Goal: Task Accomplishment & Management: Use online tool/utility

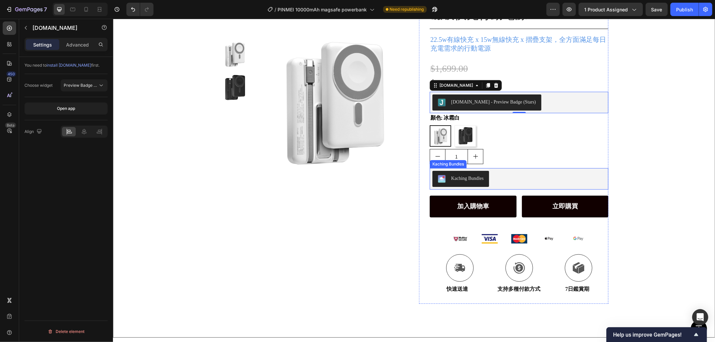
scroll to position [37, 0]
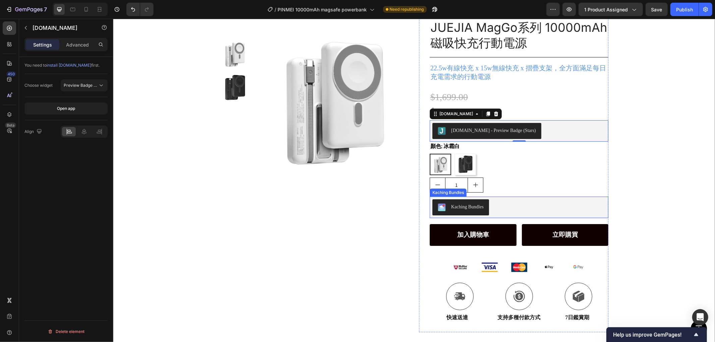
click at [516, 202] on div "Kaching Bundles" at bounding box center [518, 207] width 173 height 16
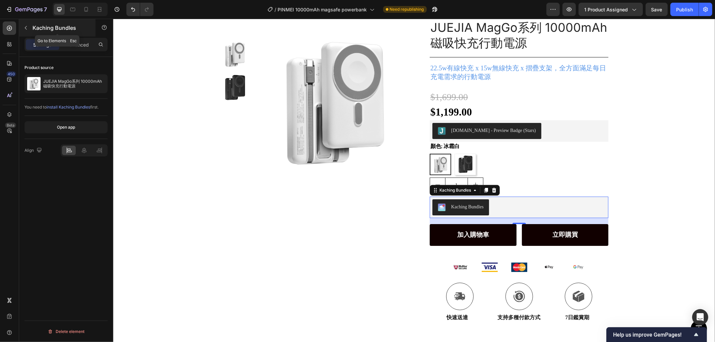
click at [24, 26] on icon "button" at bounding box center [25, 27] width 5 height 5
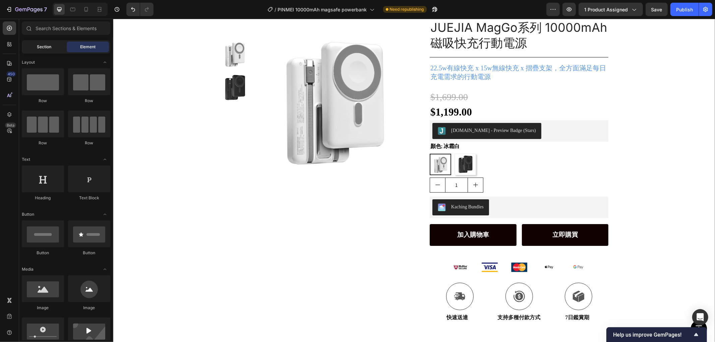
click at [45, 48] on span "Section" at bounding box center [44, 47] width 14 height 6
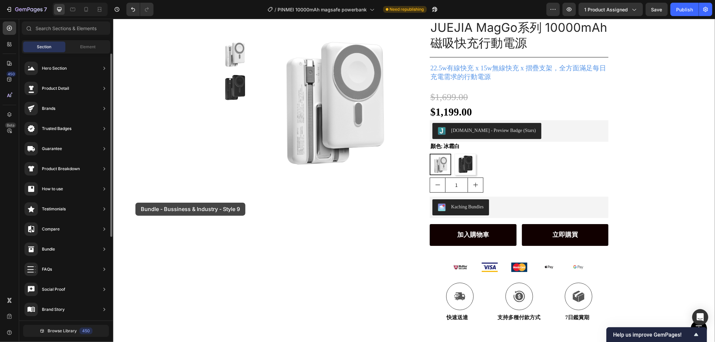
scroll to position [0, 0]
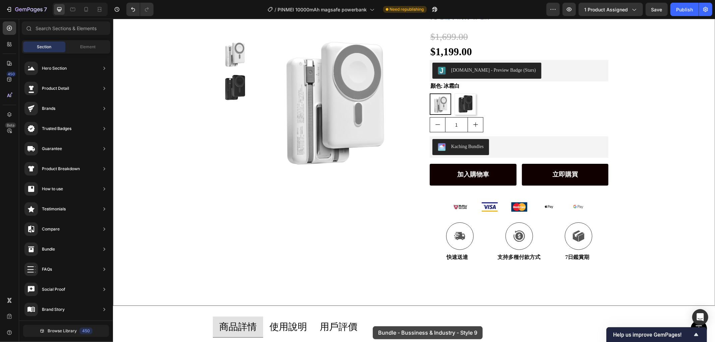
drag, startPoint x: 275, startPoint y: 280, endPoint x: 373, endPoint y: 326, distance: 108.2
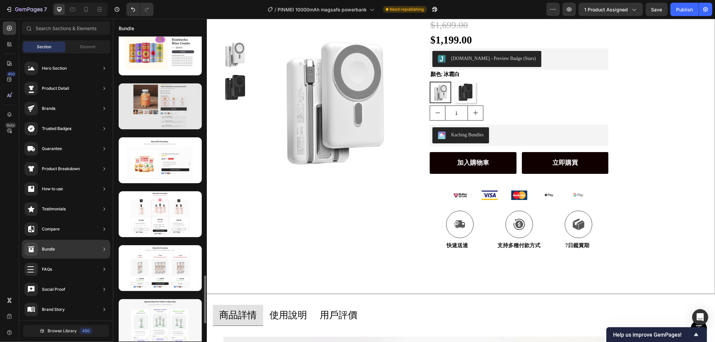
scroll to position [1446, 0]
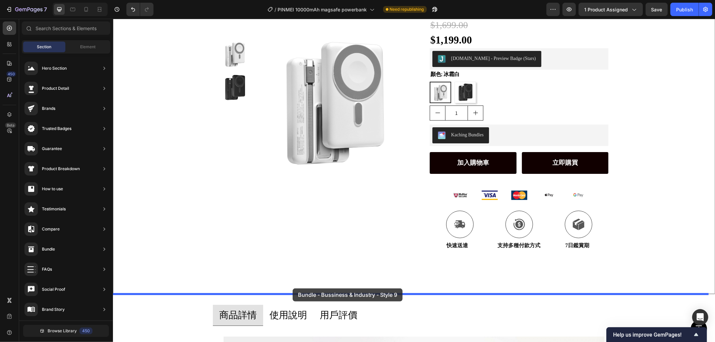
drag, startPoint x: 274, startPoint y: 151, endPoint x: 292, endPoint y: 288, distance: 139.1
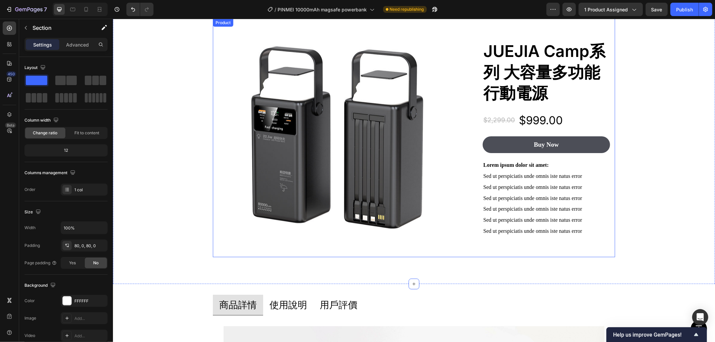
scroll to position [370, 0]
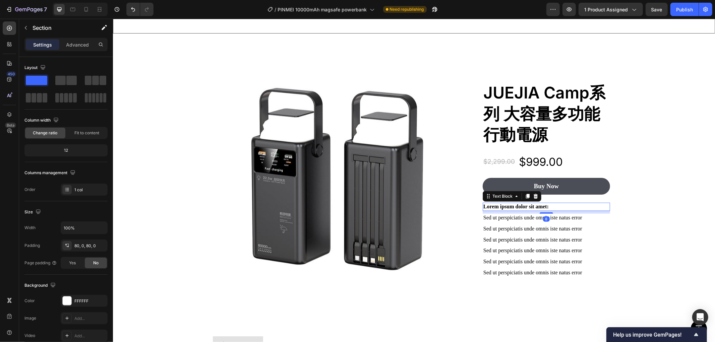
click at [531, 207] on p "Lorem ipsum dolor sit amet:" at bounding box center [546, 206] width 126 height 7
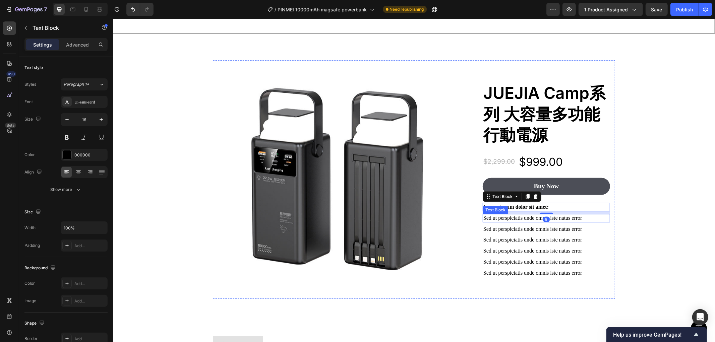
click at [537, 217] on p "Sed ut perspiciatis unde omnis iste natus error" at bounding box center [546, 218] width 126 height 7
click at [514, 224] on div "8" at bounding box center [546, 223] width 127 height 3
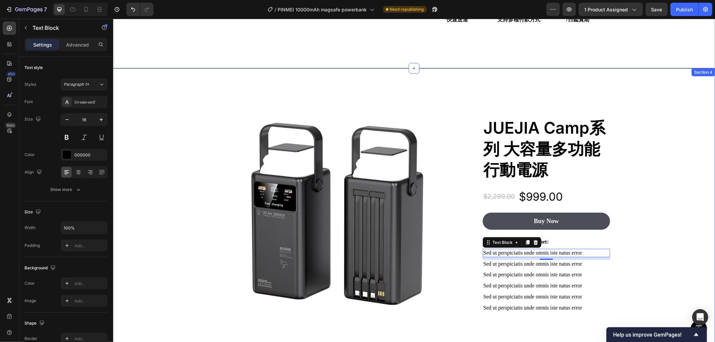
click at [151, 79] on div "Product Images JUEJIA Camp系列 大容量多功能行動電源 Product Title $2,299.00 Product Price P…" at bounding box center [414, 214] width 602 height 292
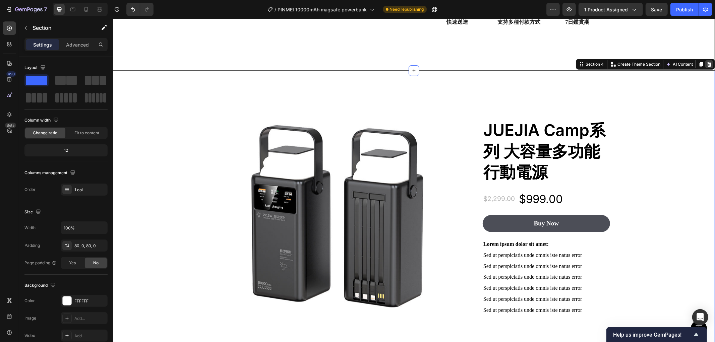
click at [707, 62] on icon at bounding box center [709, 64] width 4 height 5
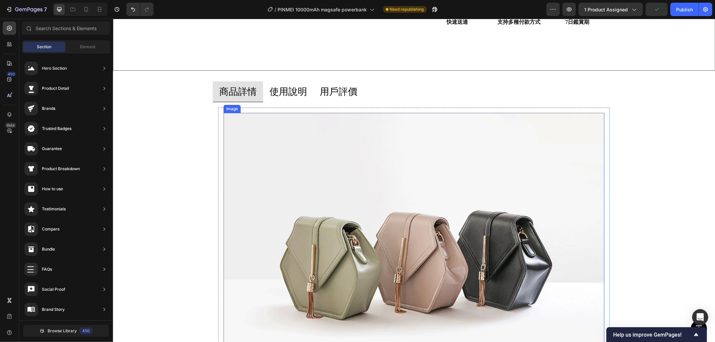
click at [421, 192] on img at bounding box center [413, 256] width 381 height 286
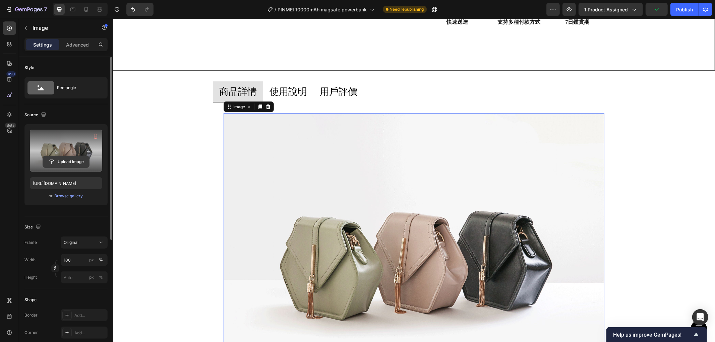
click at [66, 161] on input "file" at bounding box center [66, 161] width 46 height 11
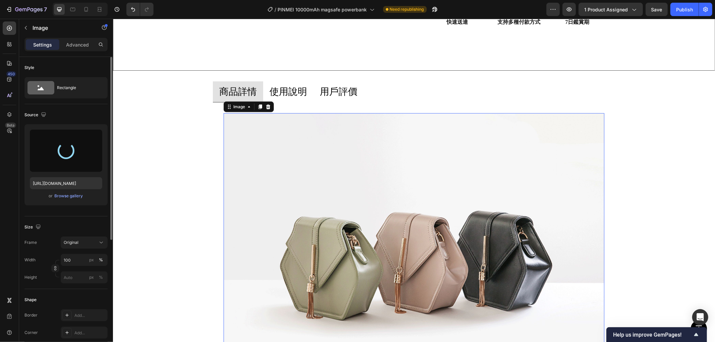
type input "[URL][DOMAIN_NAME]"
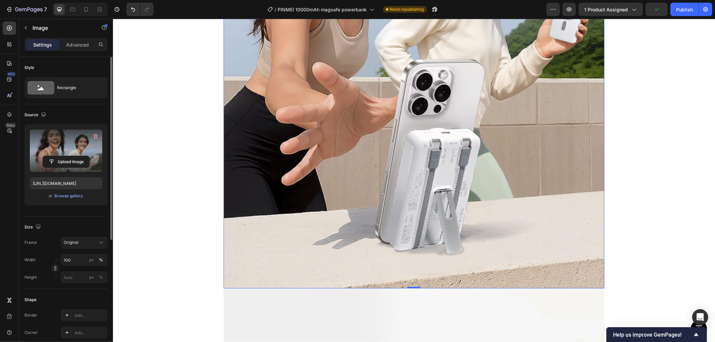
scroll to position [929, 0]
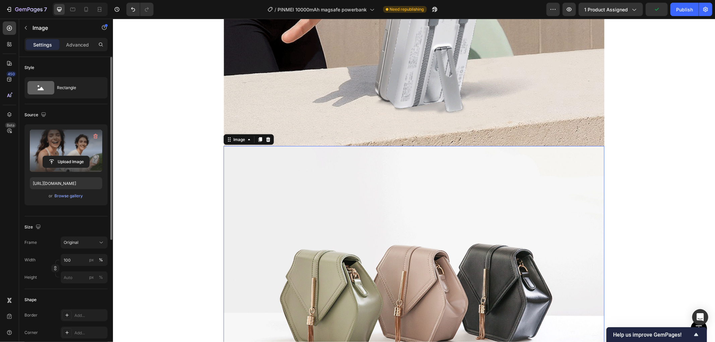
click at [373, 192] on img at bounding box center [413, 289] width 381 height 286
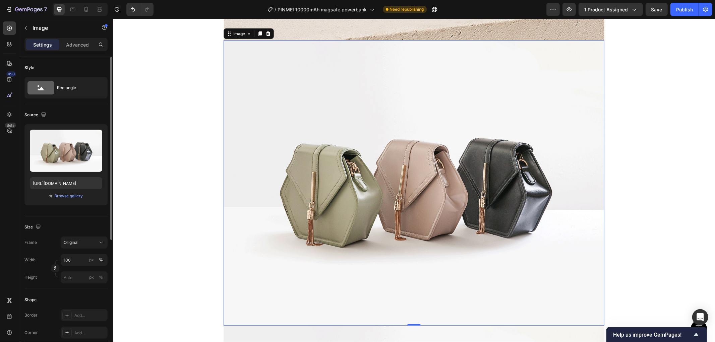
scroll to position [967, 0]
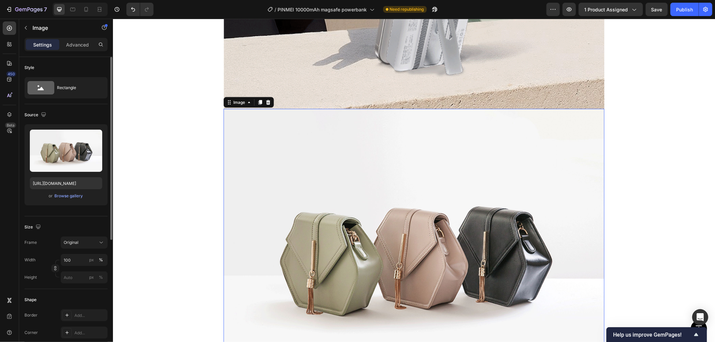
drag, startPoint x: 334, startPoint y: 207, endPoint x: 269, endPoint y: 149, distance: 87.2
click at [334, 207] on img at bounding box center [413, 252] width 381 height 286
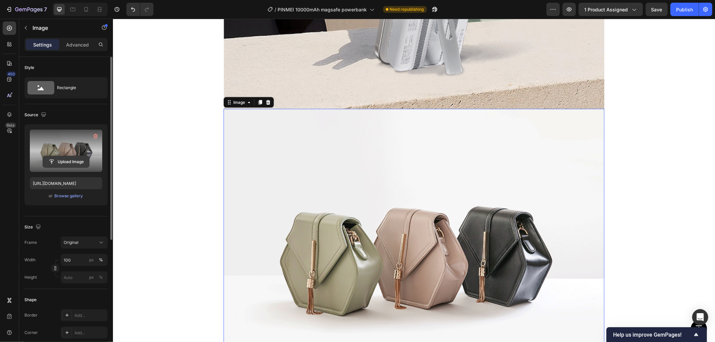
click at [71, 162] on input "file" at bounding box center [66, 161] width 46 height 11
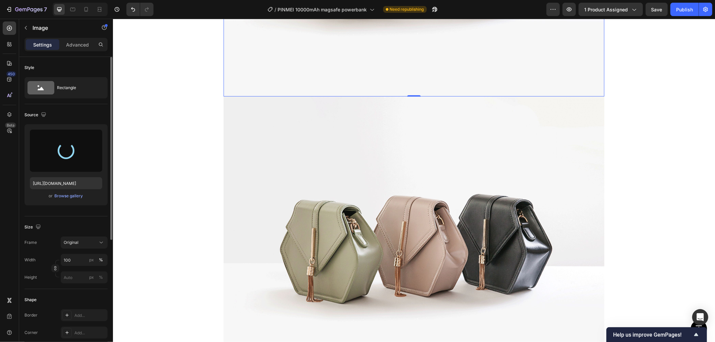
type input "[URL][DOMAIN_NAME]"
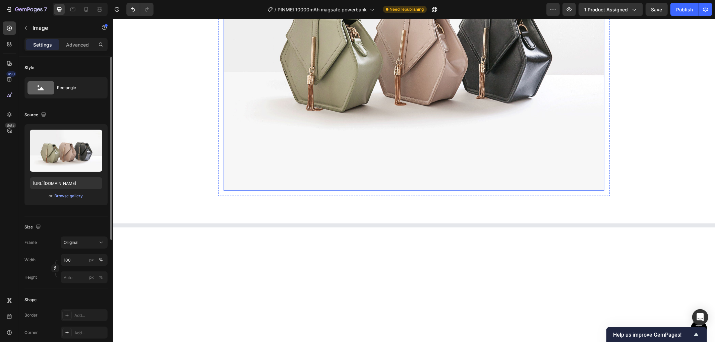
click at [322, 124] on img at bounding box center [413, 48] width 381 height 286
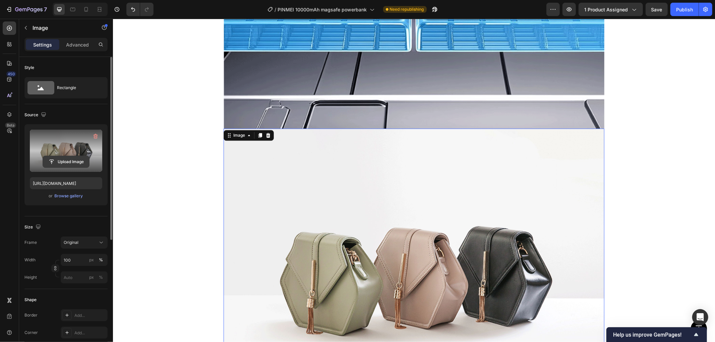
click at [60, 166] on input "file" at bounding box center [66, 161] width 46 height 11
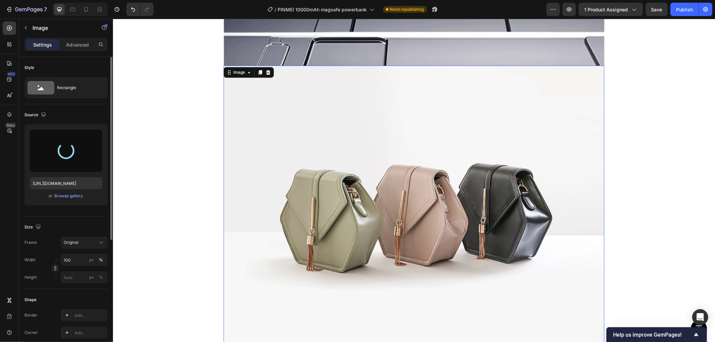
scroll to position [1786, 0]
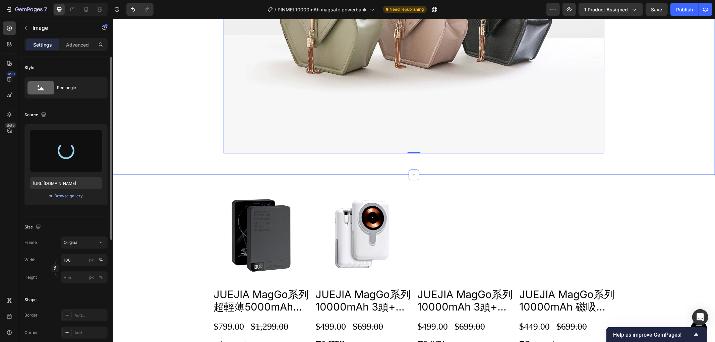
type input "[URL][DOMAIN_NAME]"
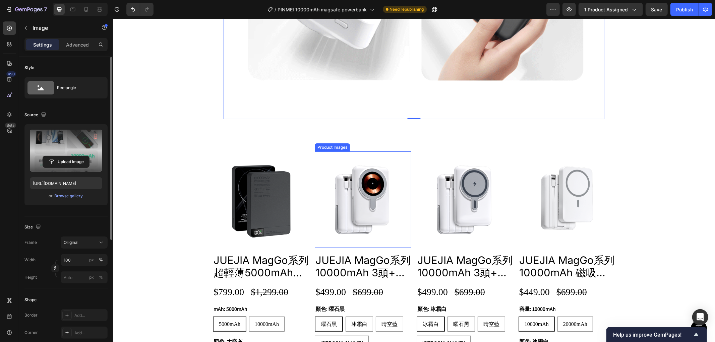
click at [351, 180] on img at bounding box center [363, 199] width 97 height 97
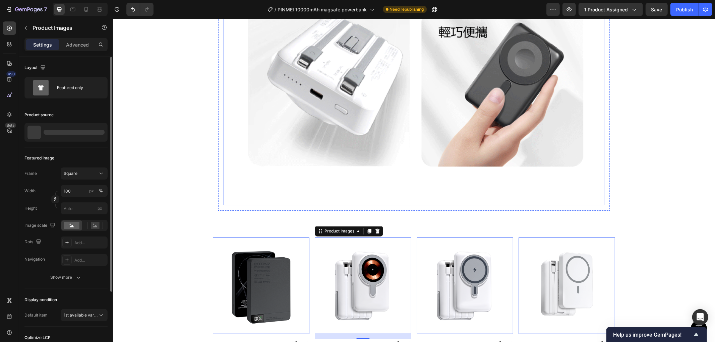
scroll to position [1973, 0]
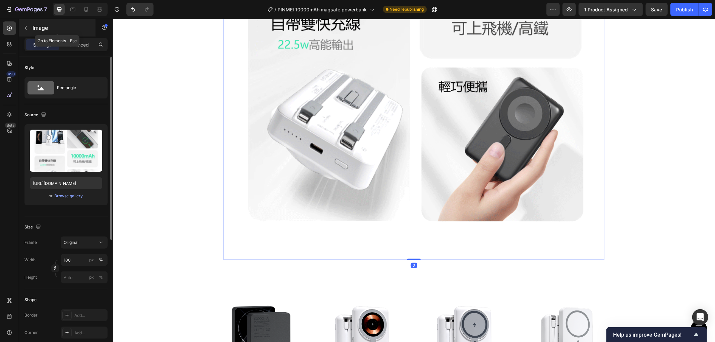
click at [26, 27] on icon "button" at bounding box center [25, 27] width 5 height 5
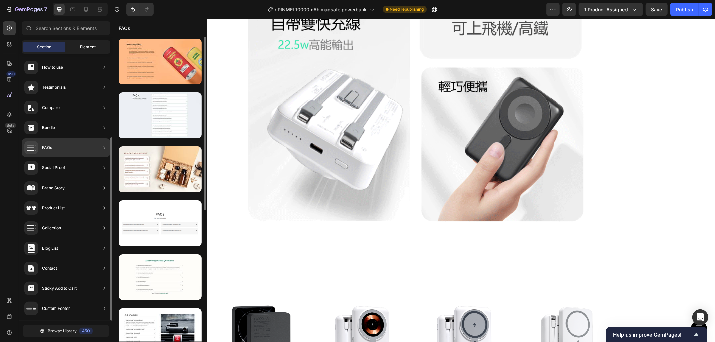
scroll to position [0, 0]
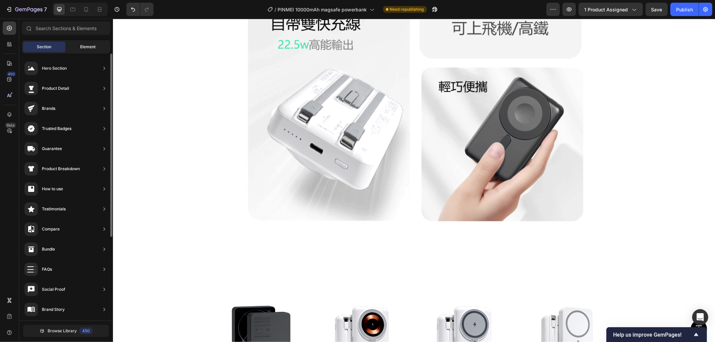
click at [72, 43] on div "Element" at bounding box center [88, 47] width 42 height 11
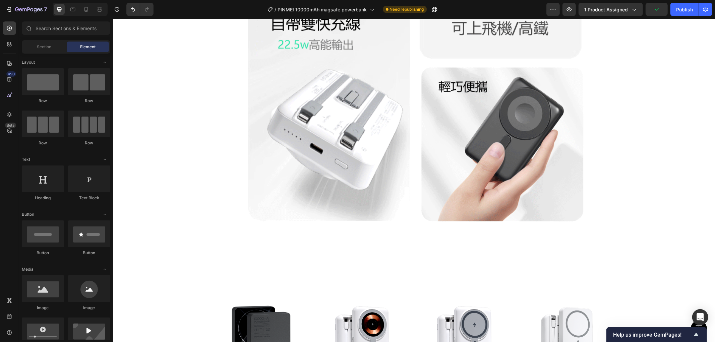
scroll to position [74, 0]
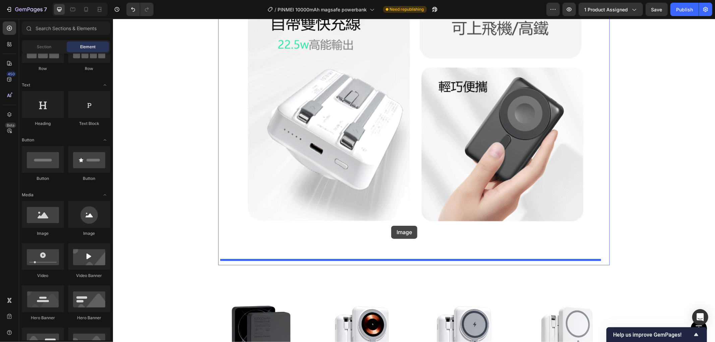
drag, startPoint x: 184, startPoint y: 230, endPoint x: 391, endPoint y: 226, distance: 207.3
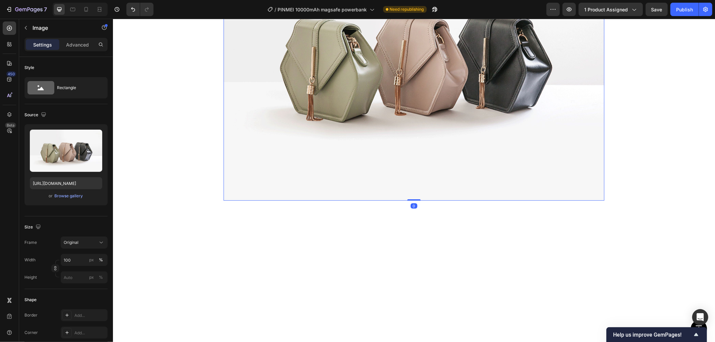
scroll to position [2196, 0]
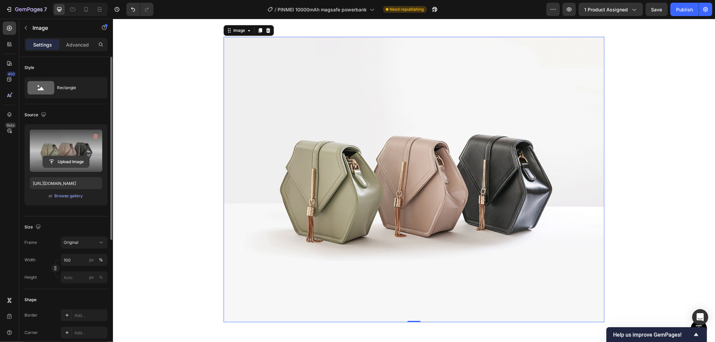
click at [63, 163] on input "file" at bounding box center [66, 161] width 46 height 11
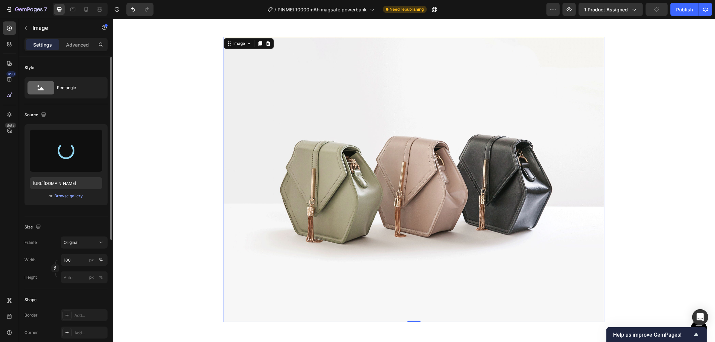
click at [325, 138] on img at bounding box center [413, 180] width 381 height 286
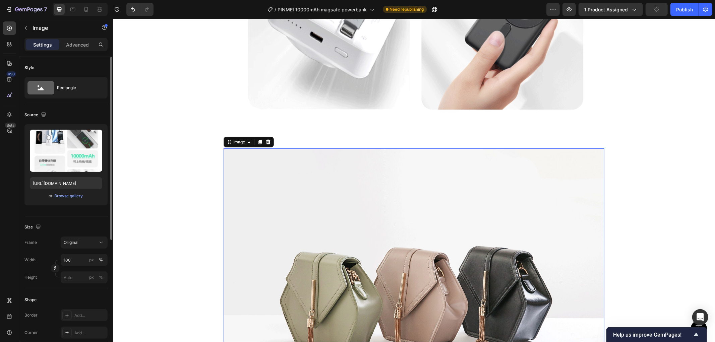
click at [321, 184] on img at bounding box center [413, 291] width 381 height 286
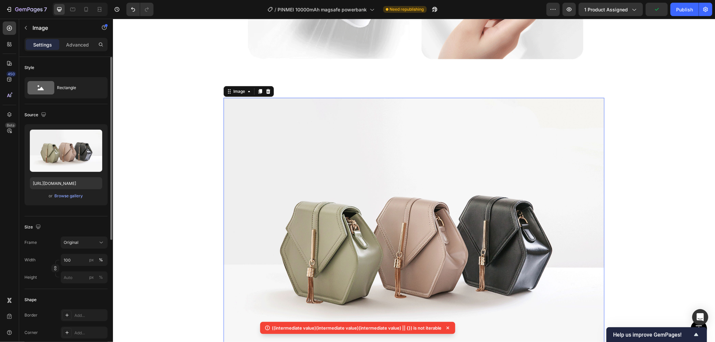
scroll to position [2159, 0]
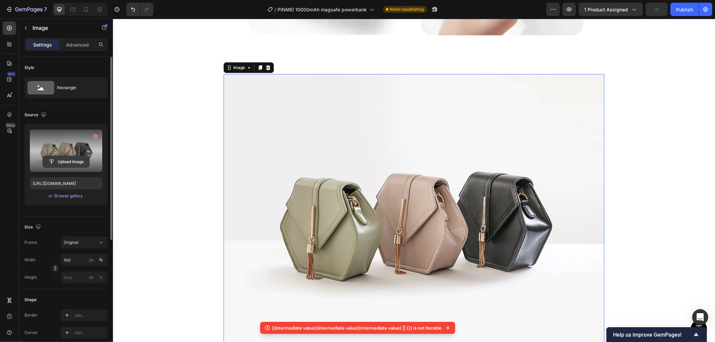
click at [64, 160] on input "file" at bounding box center [66, 161] width 46 height 11
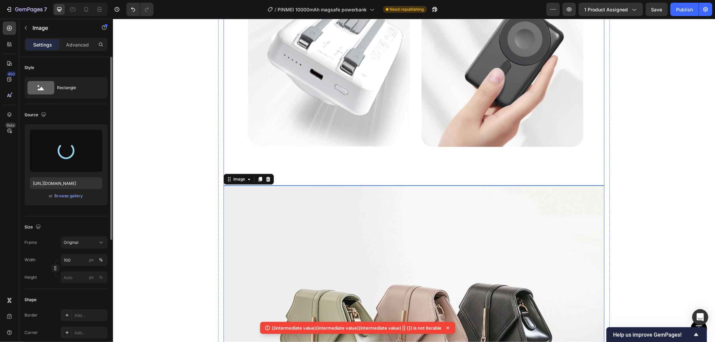
type input "[URL][DOMAIN_NAME]"
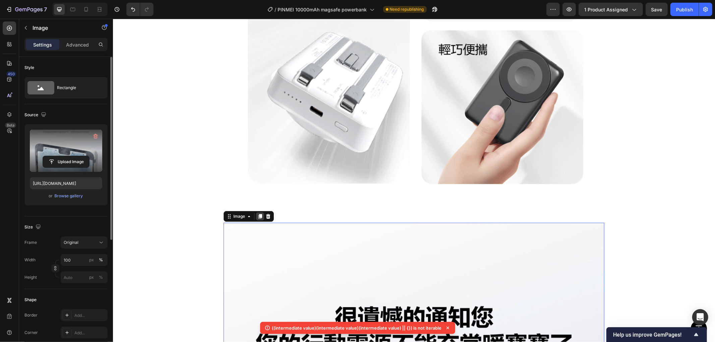
click at [256, 216] on div at bounding box center [260, 216] width 8 height 8
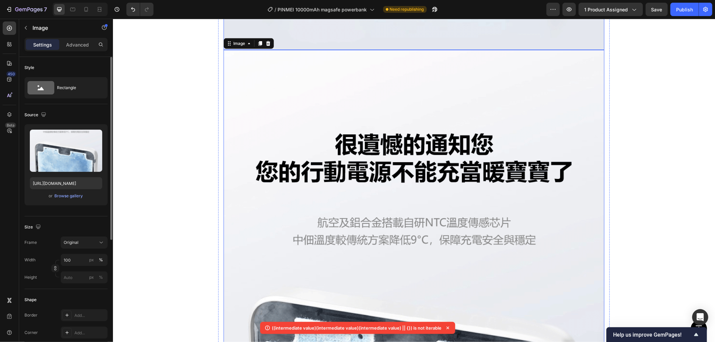
scroll to position [2770, 0]
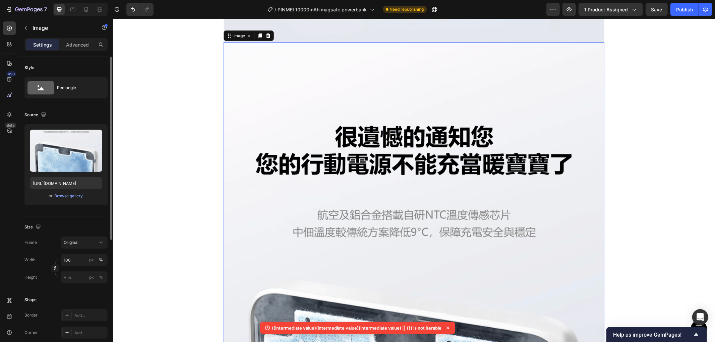
click at [347, 147] on img at bounding box center [413, 331] width 381 height 579
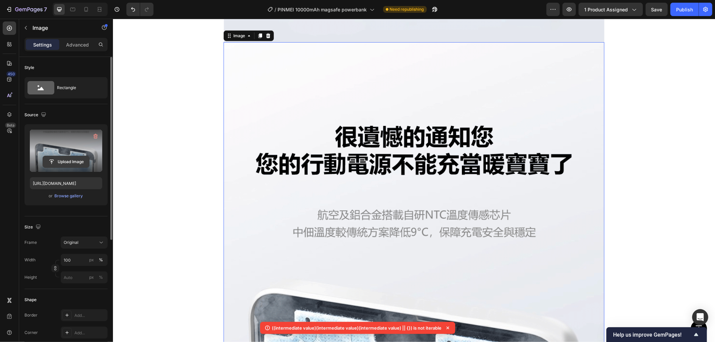
click at [67, 163] on input "file" at bounding box center [66, 161] width 46 height 11
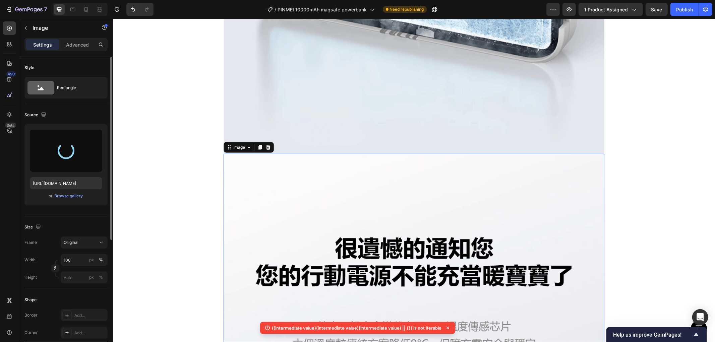
scroll to position [2882, 0]
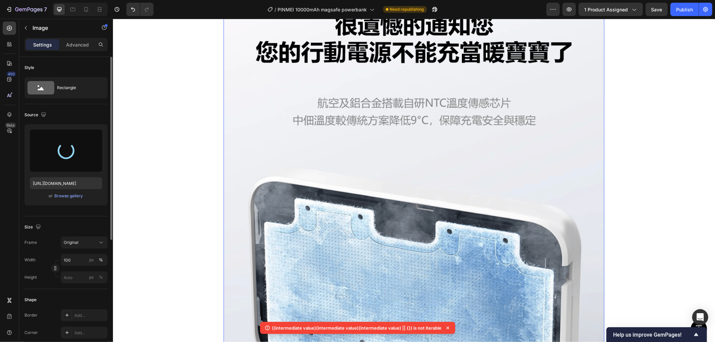
type input "[URL][DOMAIN_NAME]"
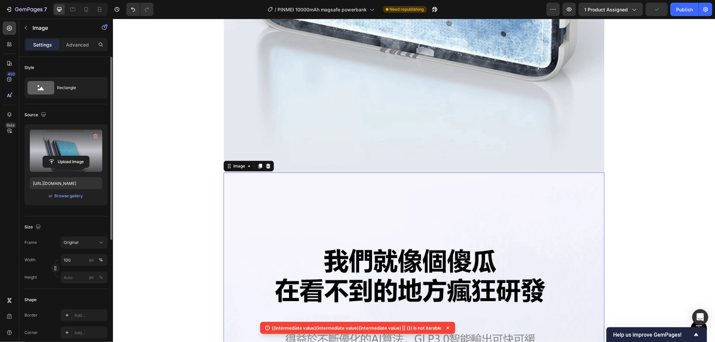
scroll to position [2732, 0]
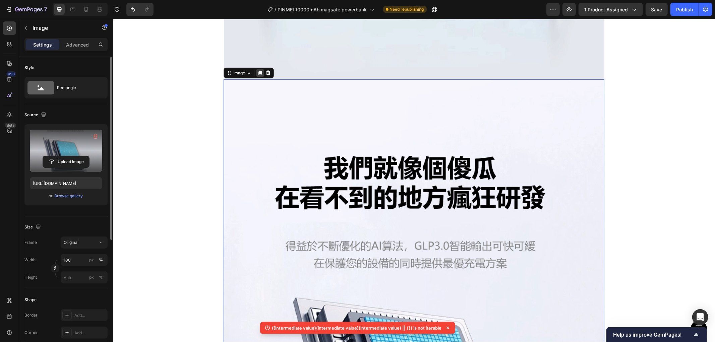
click at [257, 74] on icon at bounding box center [259, 72] width 5 height 5
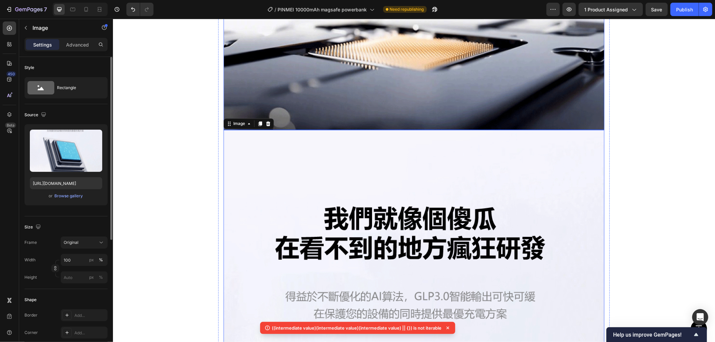
scroll to position [3348, 0]
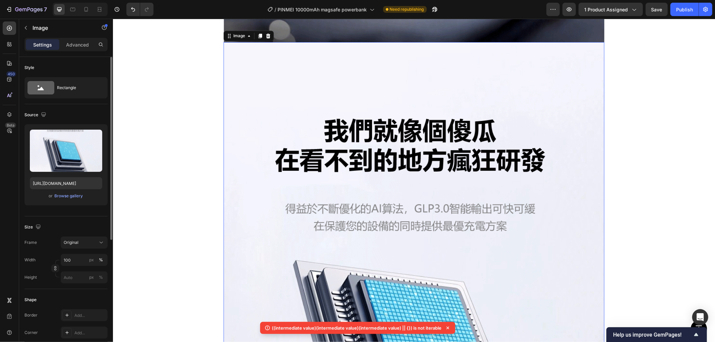
click at [276, 119] on img at bounding box center [413, 331] width 381 height 579
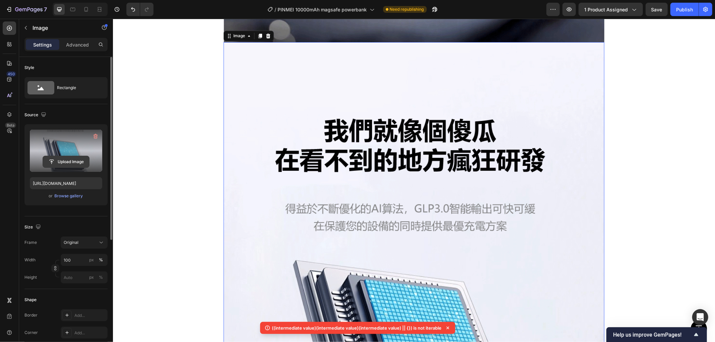
click at [66, 162] on input "file" at bounding box center [66, 161] width 46 height 11
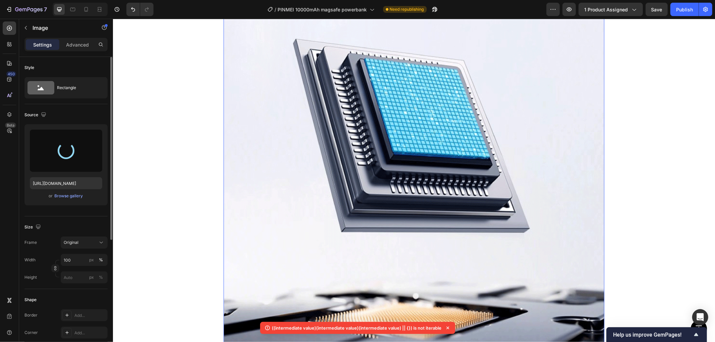
scroll to position [3609, 0]
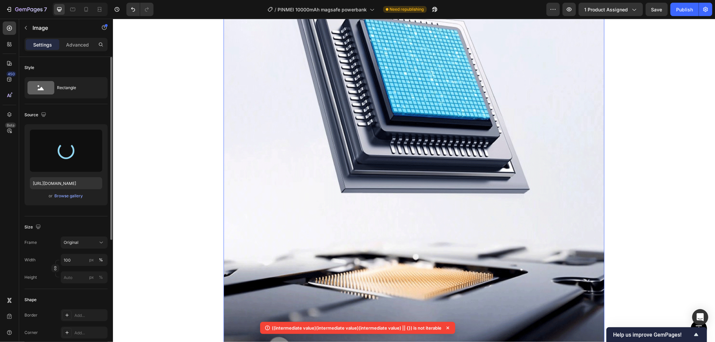
type input "[URL][DOMAIN_NAME]"
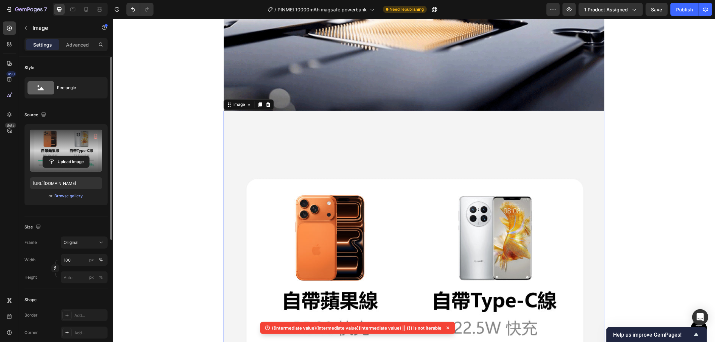
scroll to position [3199, 0]
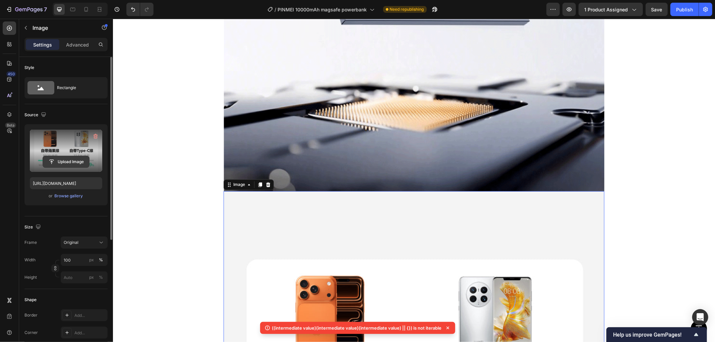
click at [61, 162] on input "file" at bounding box center [66, 161] width 46 height 11
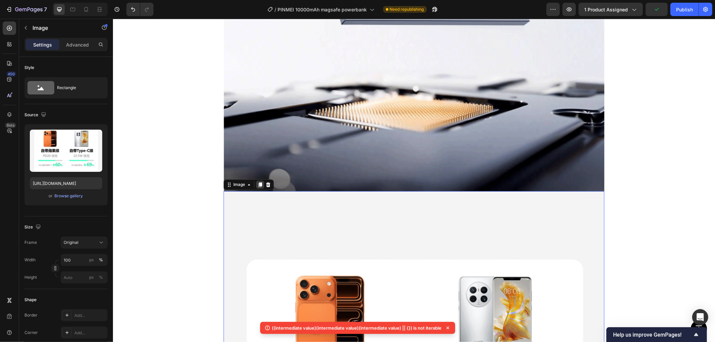
click at [258, 183] on icon at bounding box center [260, 184] width 4 height 5
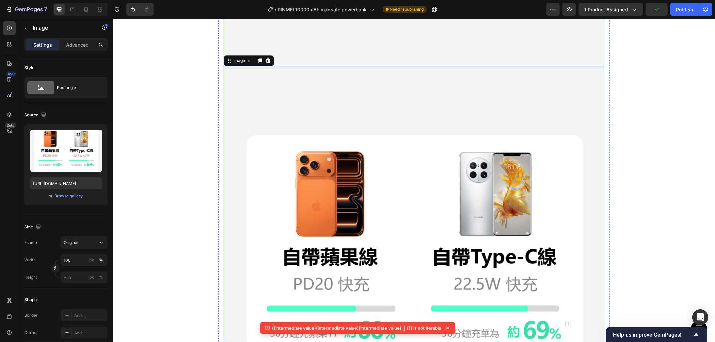
scroll to position [3729, 0]
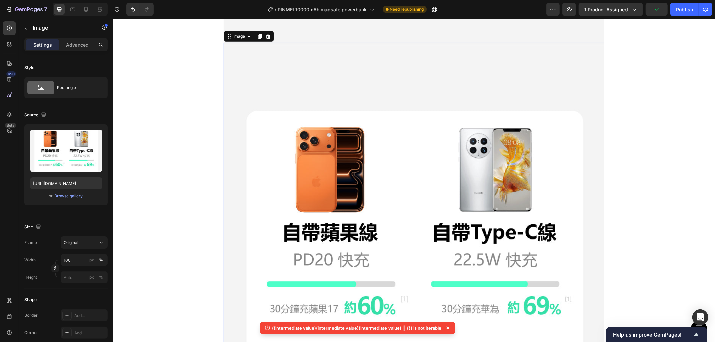
click at [290, 128] on img at bounding box center [413, 232] width 381 height 381
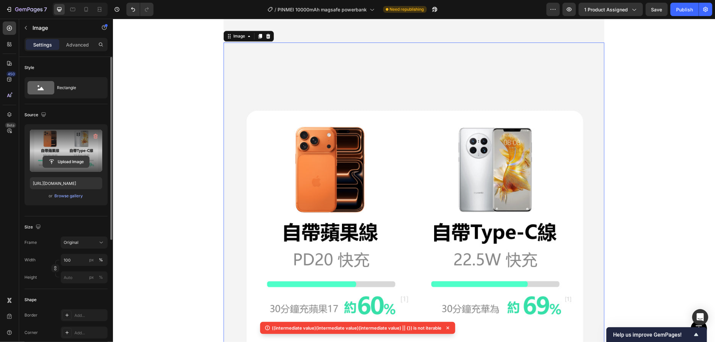
click at [66, 163] on input "file" at bounding box center [66, 161] width 46 height 11
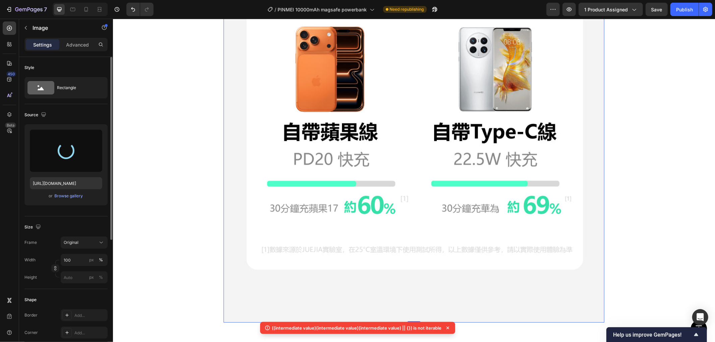
scroll to position [3953, 0]
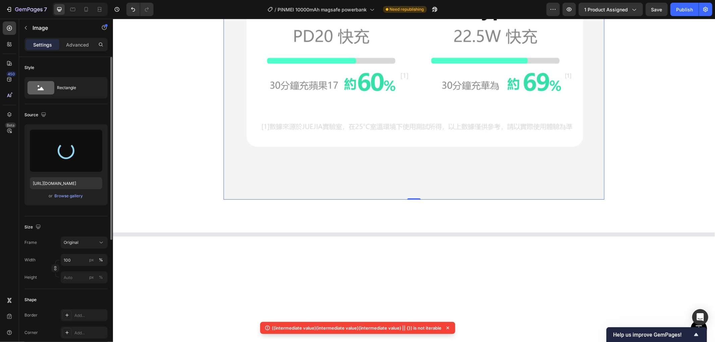
type input "[URL][DOMAIN_NAME]"
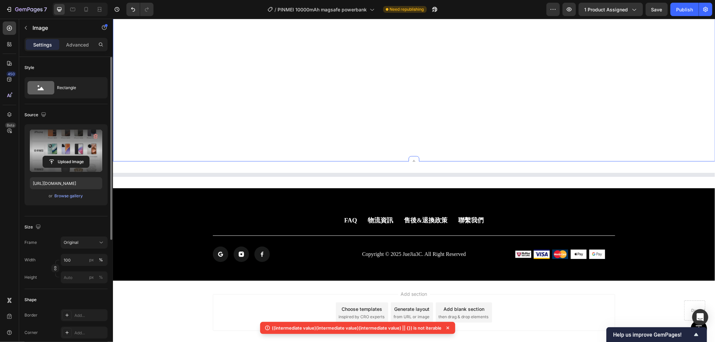
scroll to position [3987, 0]
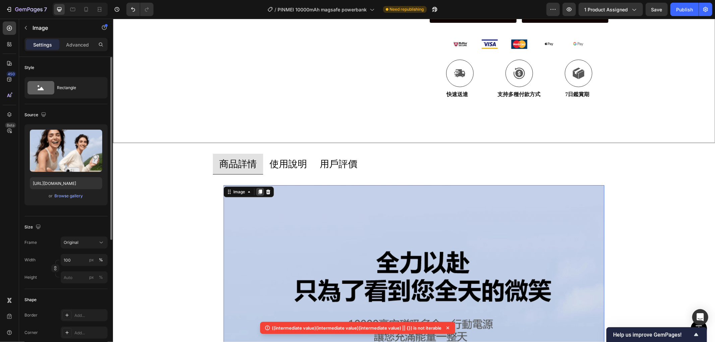
click at [257, 188] on div at bounding box center [260, 192] width 8 height 8
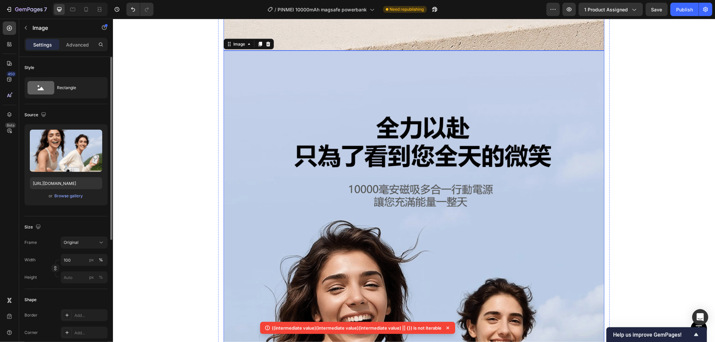
scroll to position [1033, 0]
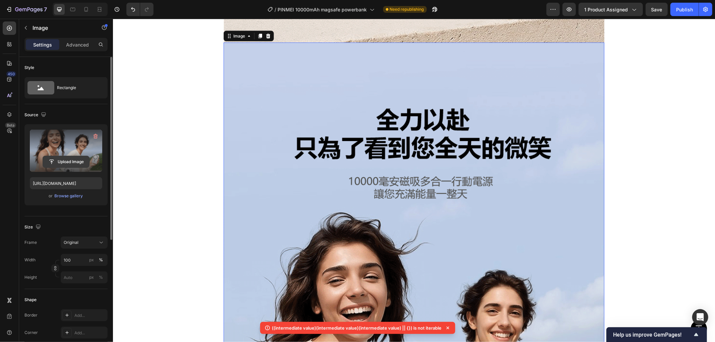
click at [70, 160] on input "file" at bounding box center [66, 161] width 46 height 11
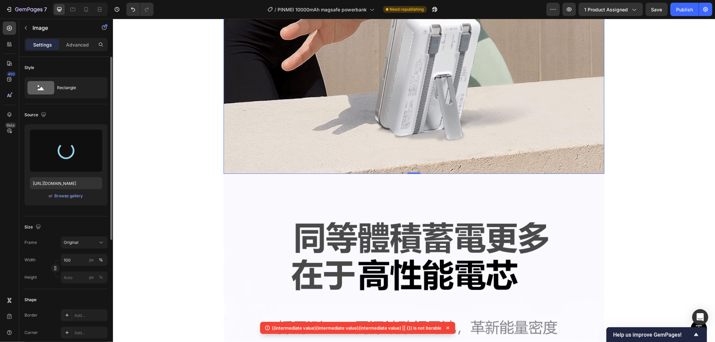
type input "[URL][DOMAIN_NAME]"
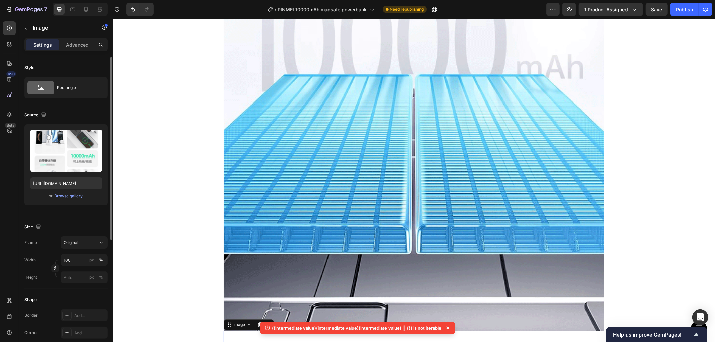
click at [371, 115] on img at bounding box center [413, 41] width 381 height 579
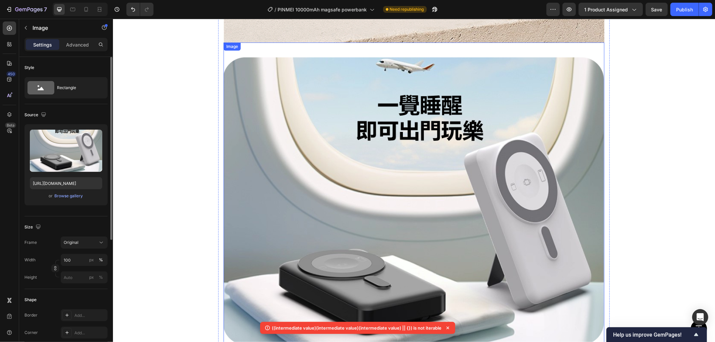
click at [345, 128] on img at bounding box center [413, 232] width 381 height 381
click at [258, 37] on icon at bounding box center [260, 36] width 4 height 5
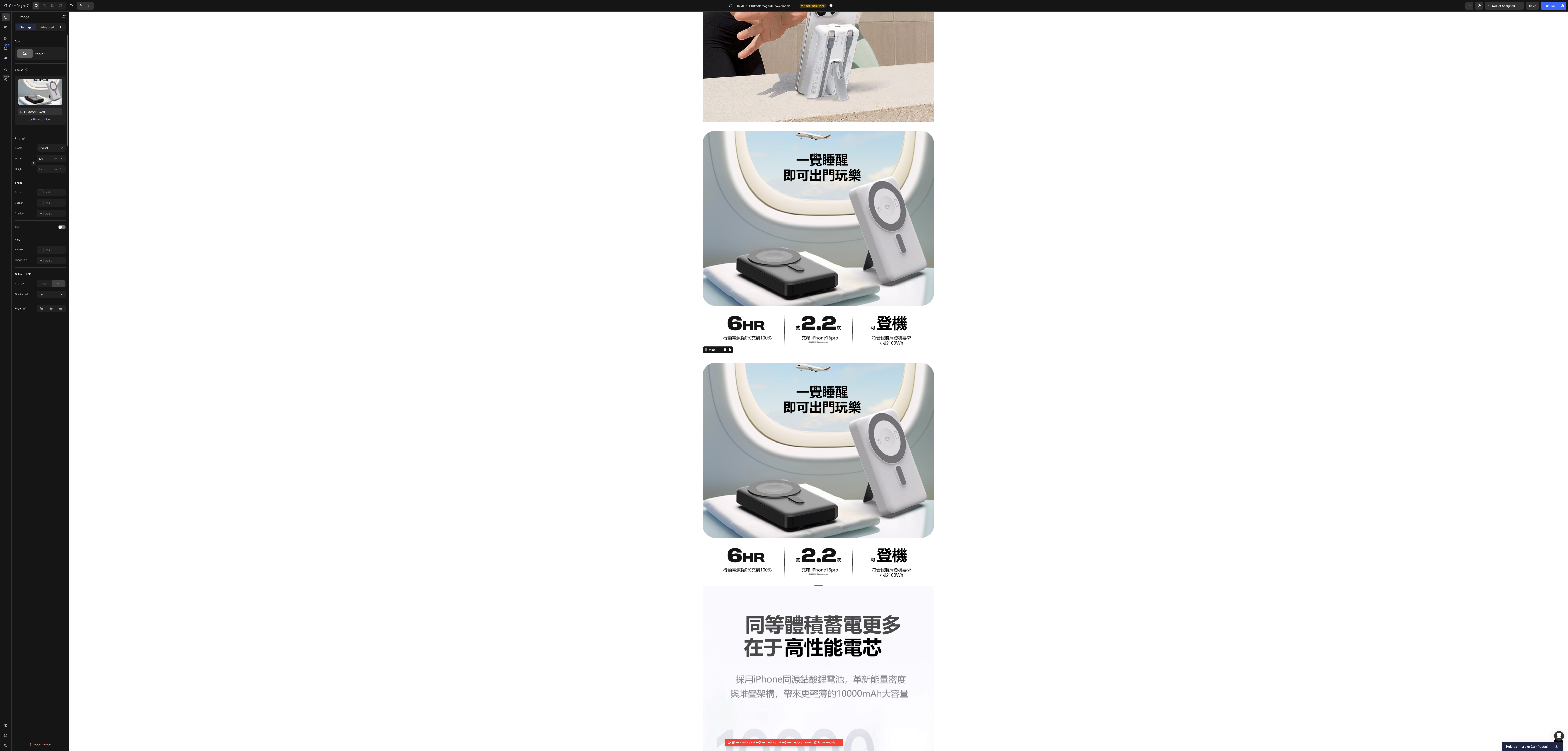
click at [435, 208] on img at bounding box center [818, 470] width 232 height 232
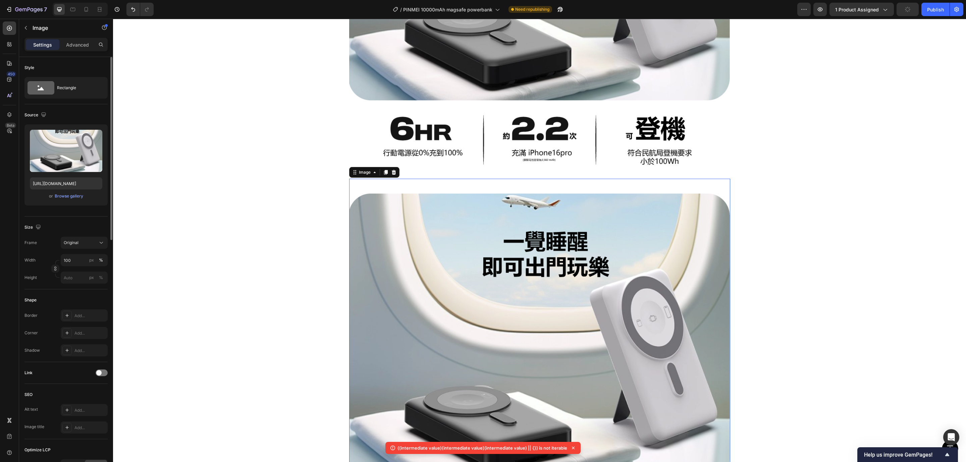
scroll to position [1429, 0]
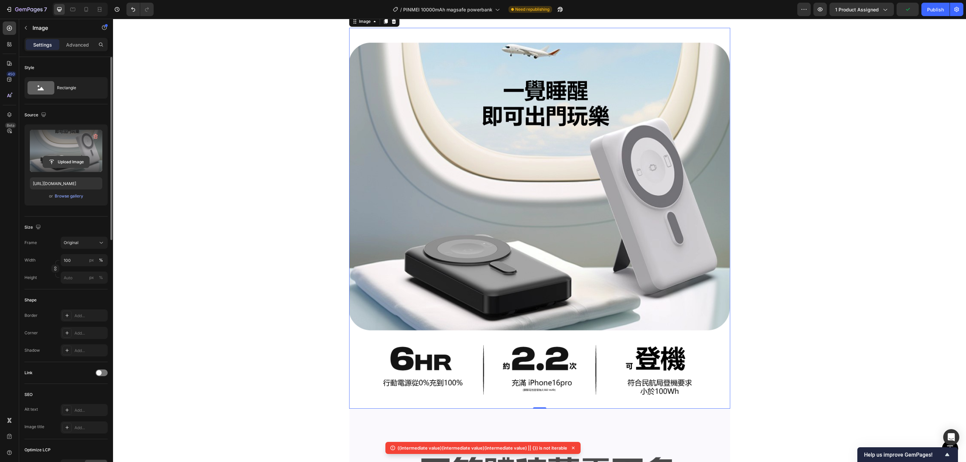
click at [71, 162] on input "file" at bounding box center [66, 161] width 46 height 11
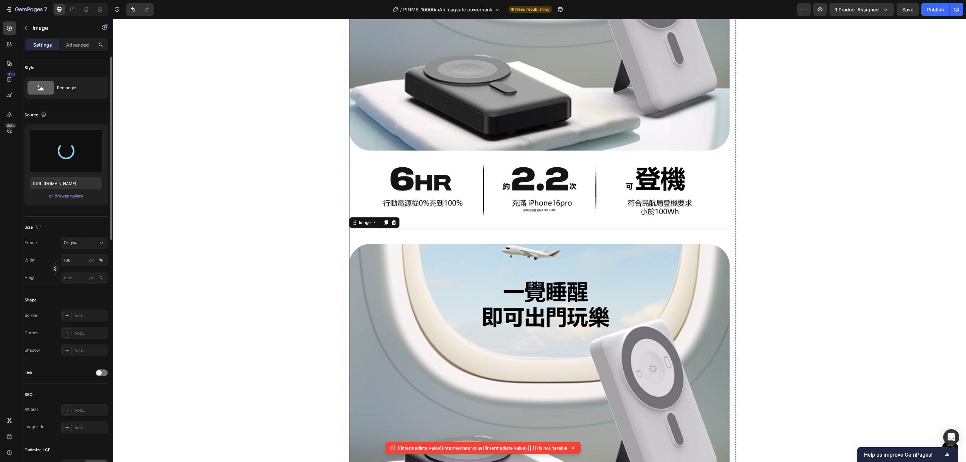
type input "[URL][DOMAIN_NAME]"
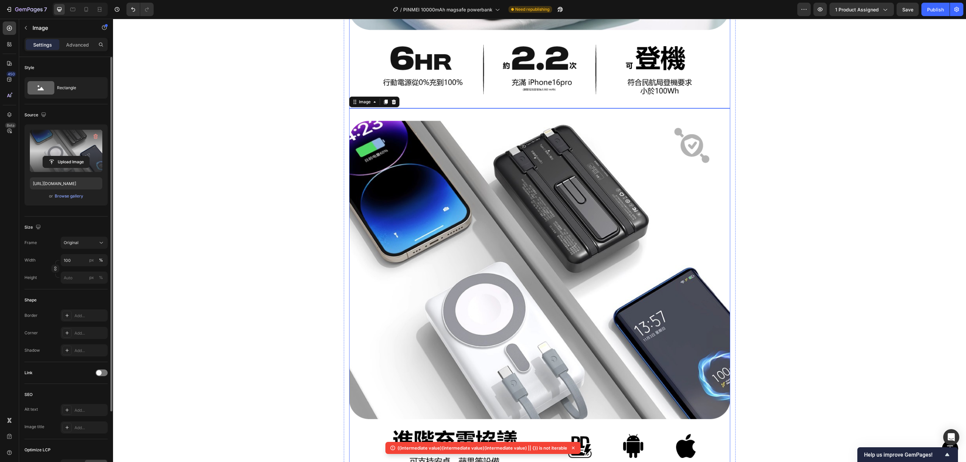
scroll to position [1228, 0]
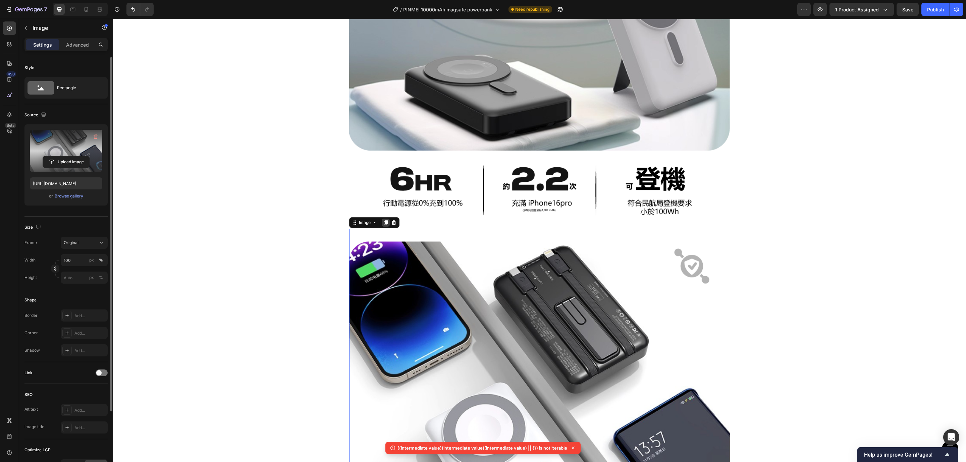
click at [383, 221] on icon at bounding box center [385, 222] width 5 height 5
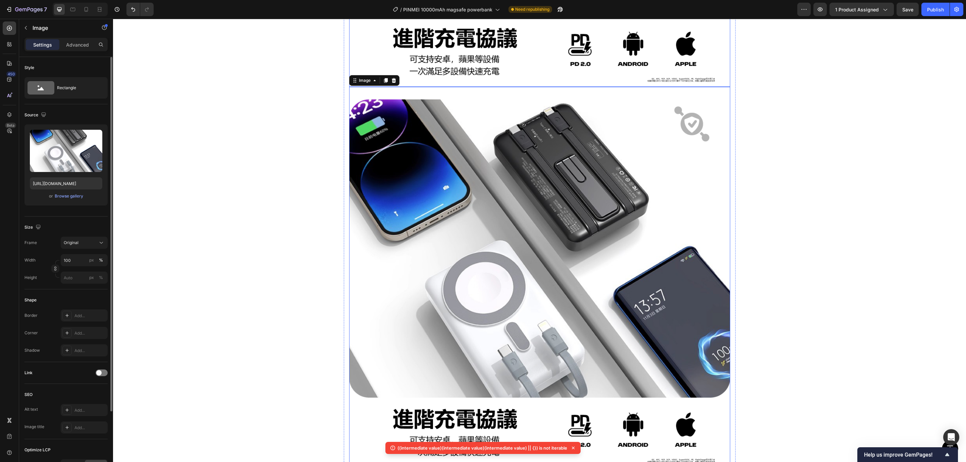
scroll to position [1795, 0]
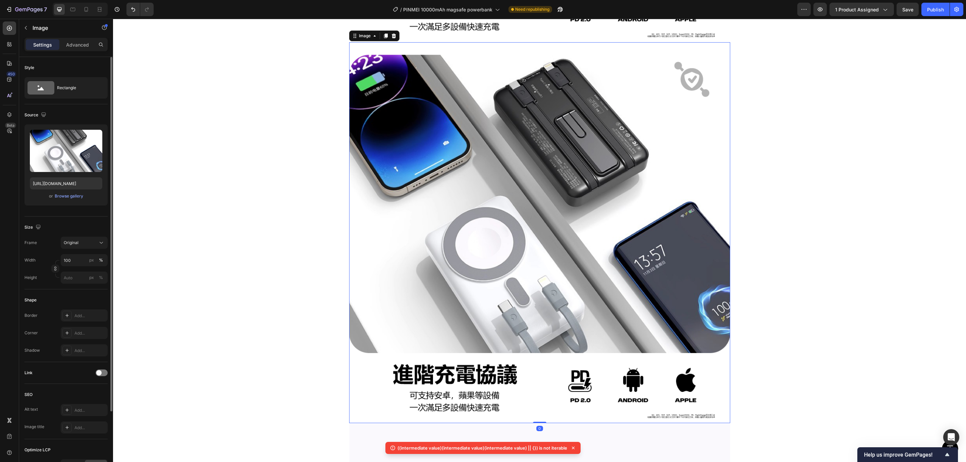
click at [475, 142] on img at bounding box center [539, 232] width 381 height 381
click at [57, 164] on input "file" at bounding box center [66, 161] width 46 height 11
type input "[URL][DOMAIN_NAME]"
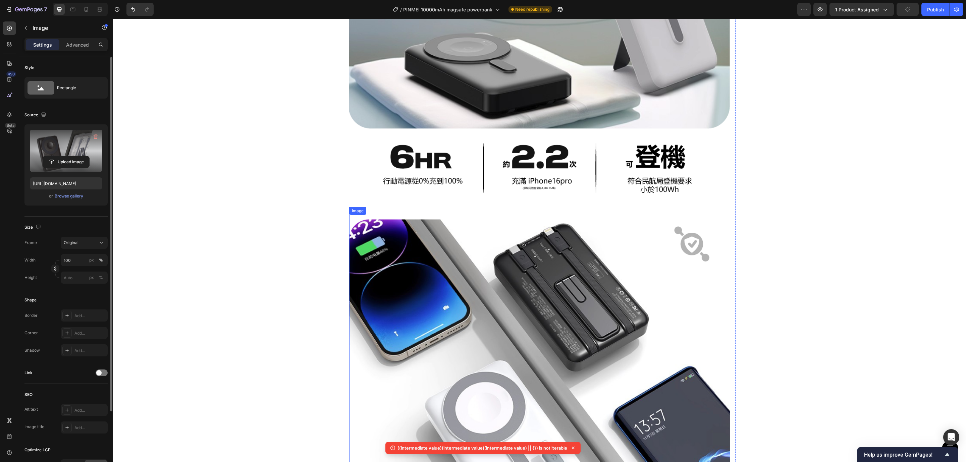
scroll to position [1242, 0]
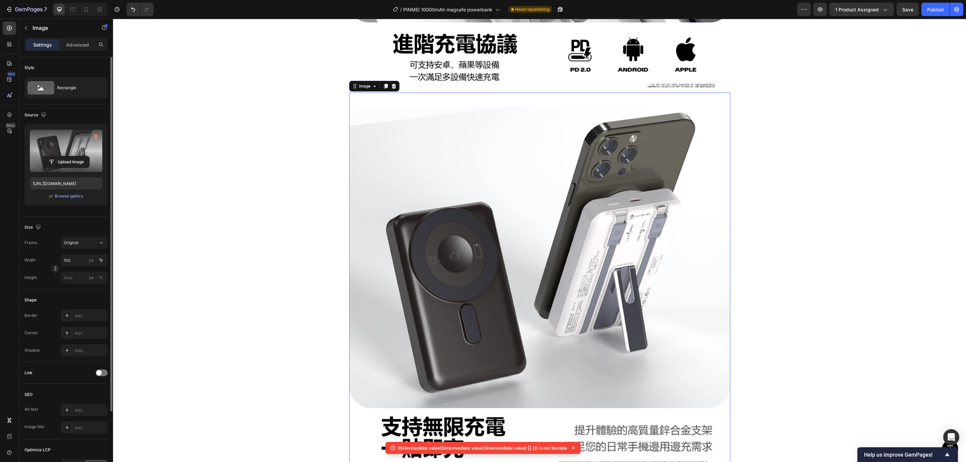
click at [493, 201] on img at bounding box center [539, 283] width 381 height 381
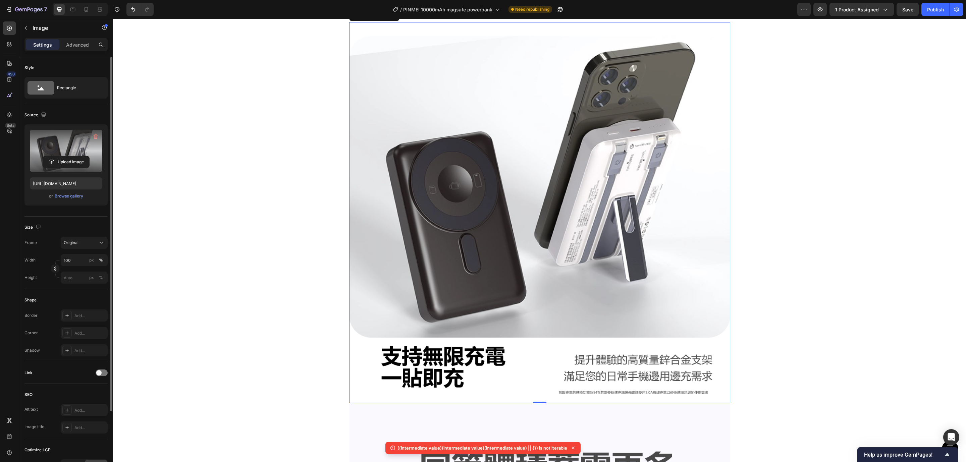
scroll to position [1695, 0]
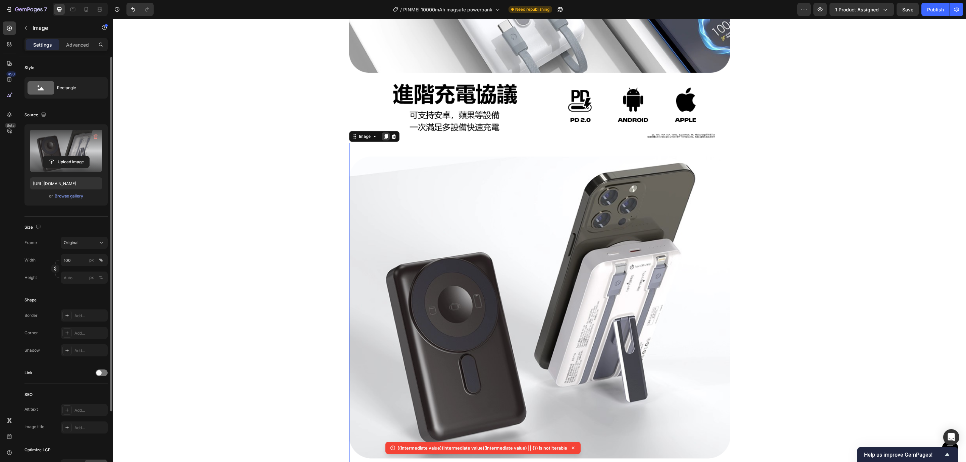
click at [383, 136] on icon at bounding box center [385, 136] width 5 height 5
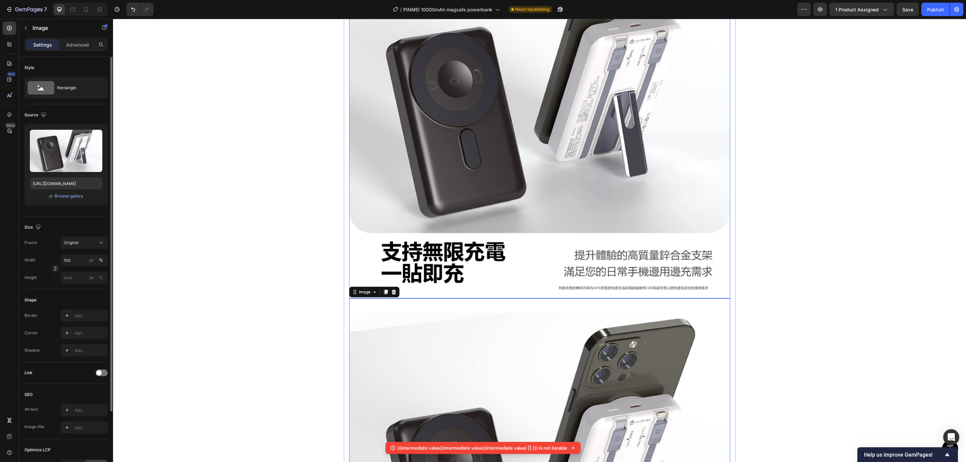
scroll to position [1976, 0]
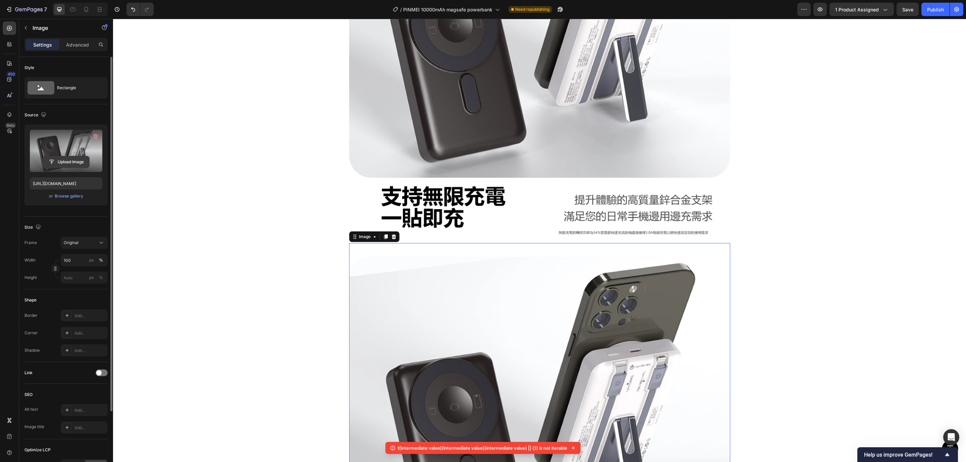
click at [57, 159] on input "file" at bounding box center [66, 161] width 46 height 11
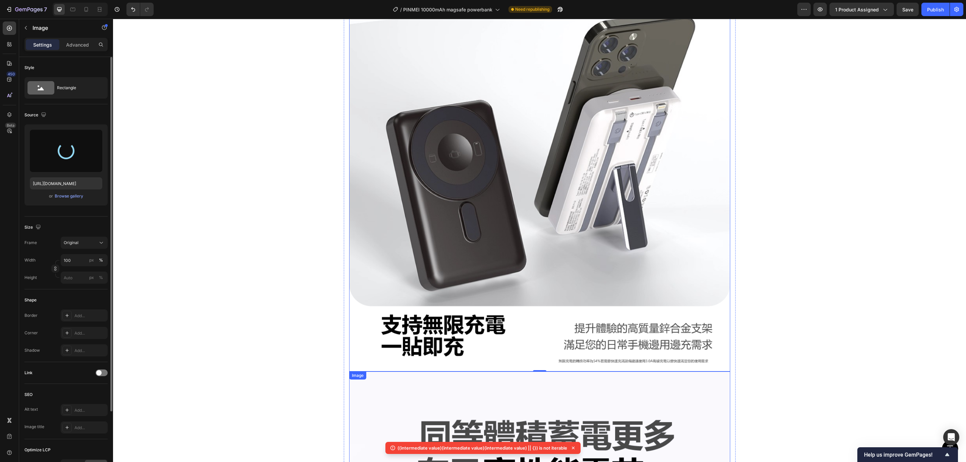
scroll to position [2076, 0]
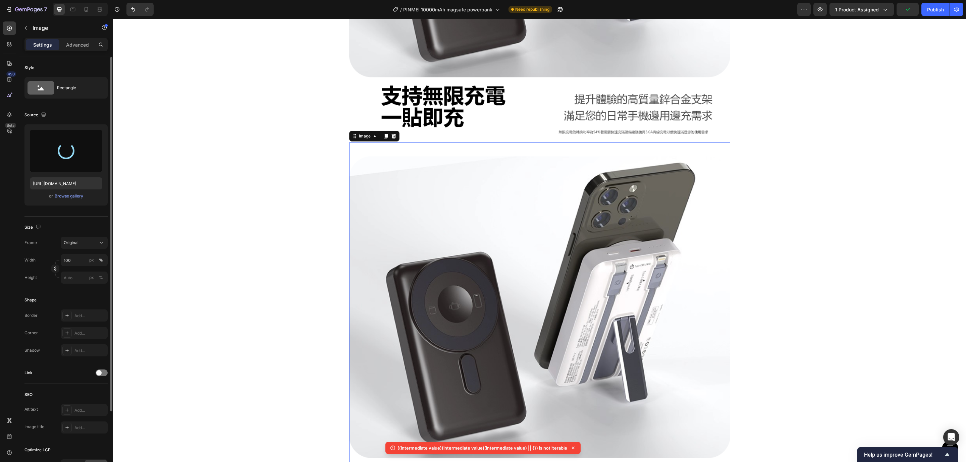
type input "[URL][DOMAIN_NAME]"
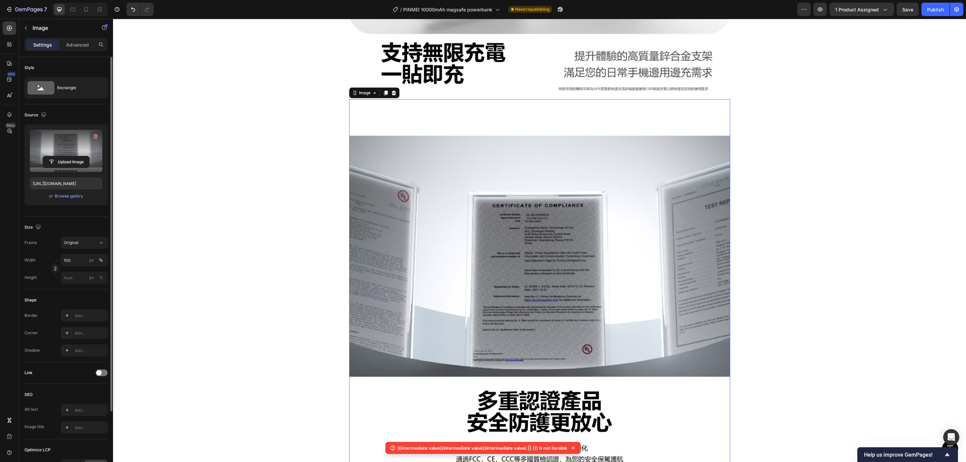
scroll to position [1976, 0]
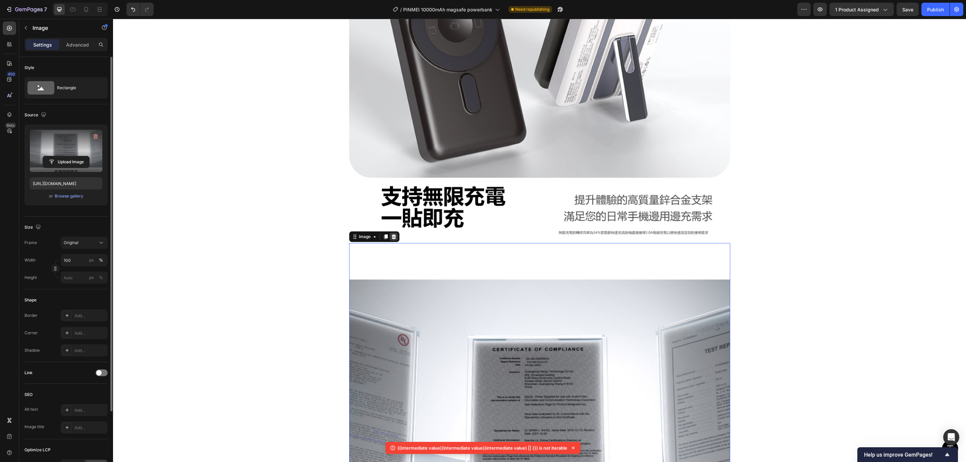
click at [391, 239] on icon at bounding box center [393, 236] width 4 height 5
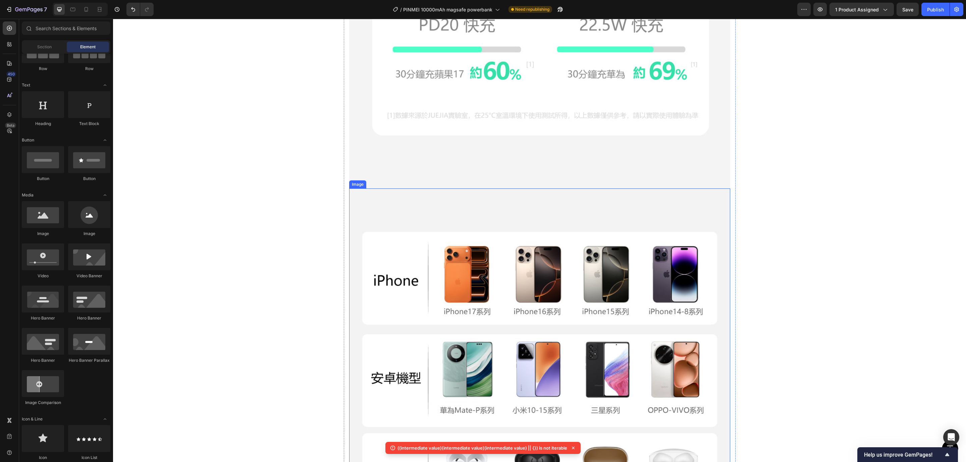
scroll to position [4843, 0]
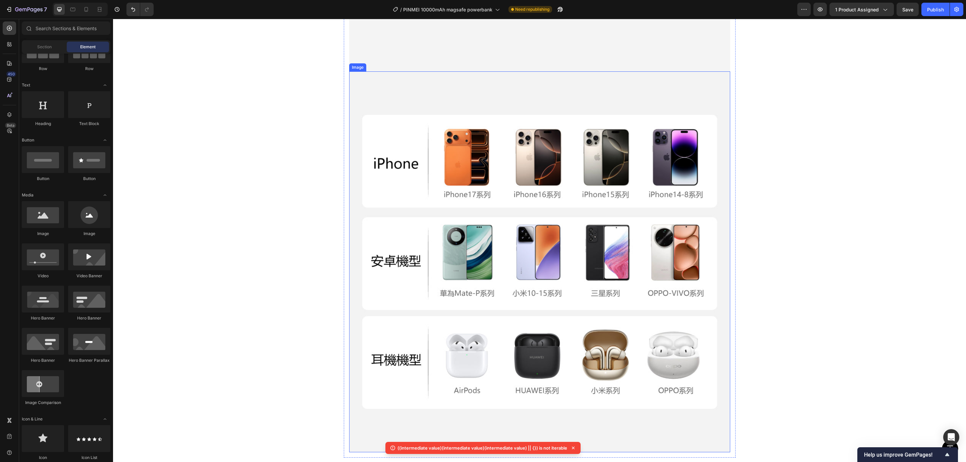
click at [519, 236] on img at bounding box center [539, 261] width 381 height 381
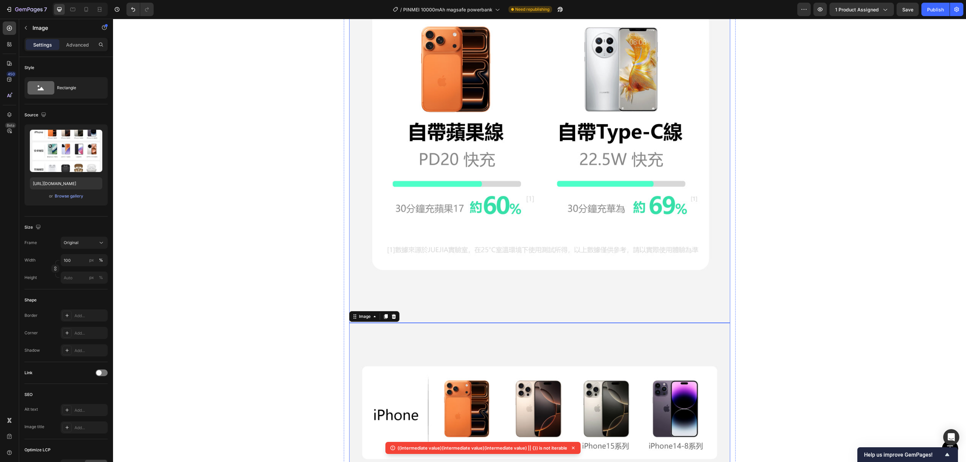
scroll to position [4340, 0]
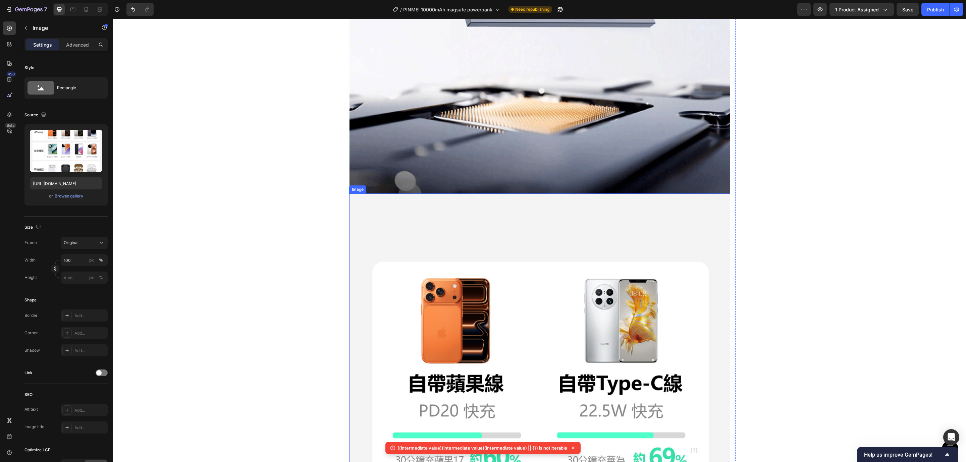
click at [532, 283] on img at bounding box center [539, 384] width 381 height 381
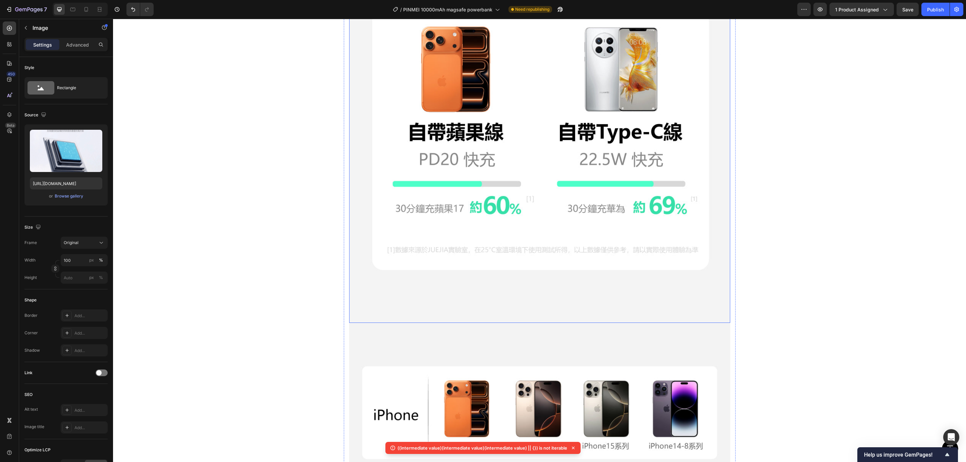
click at [533, 168] on img at bounding box center [539, 132] width 381 height 381
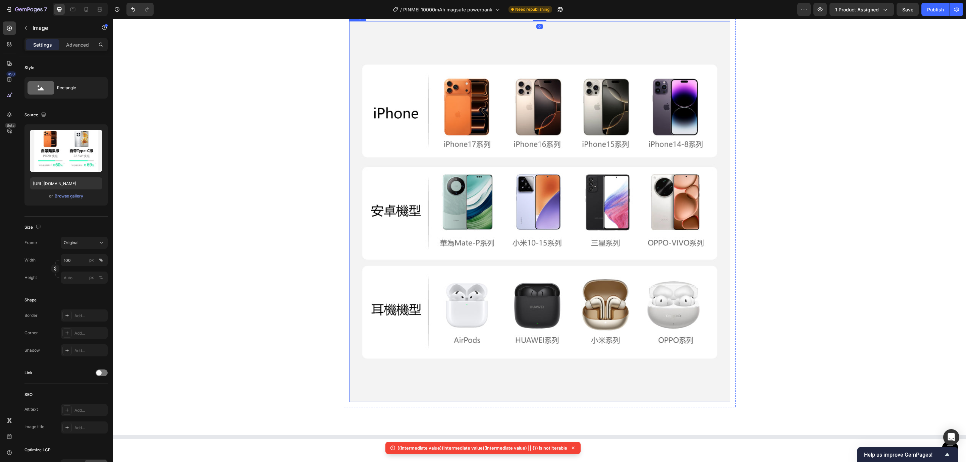
scroll to position [4592, 0]
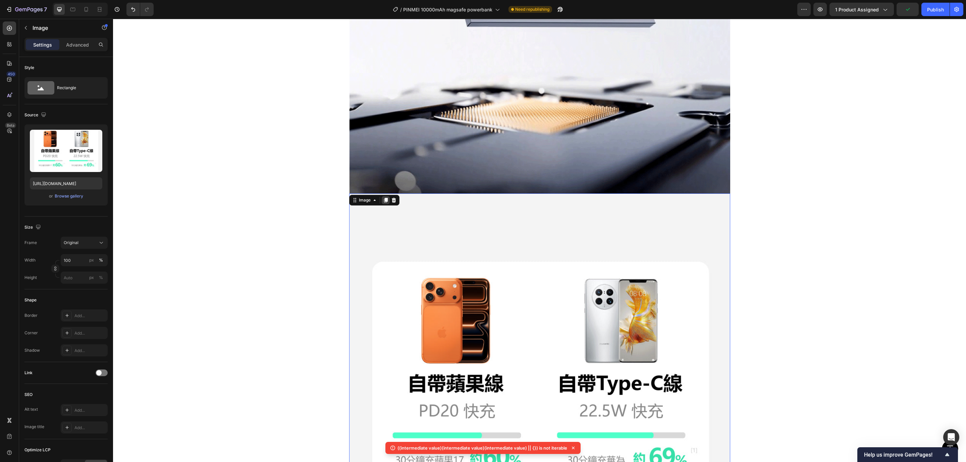
click at [385, 200] on div at bounding box center [386, 200] width 8 height 8
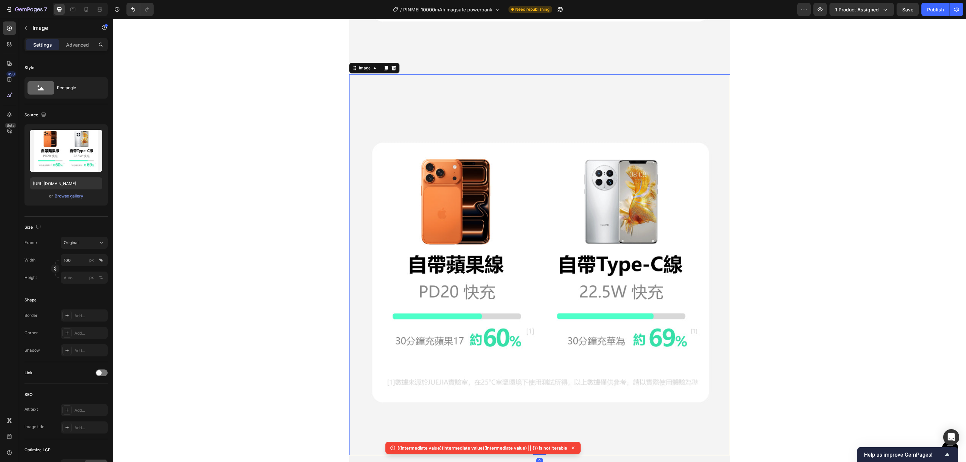
scroll to position [4823, 0]
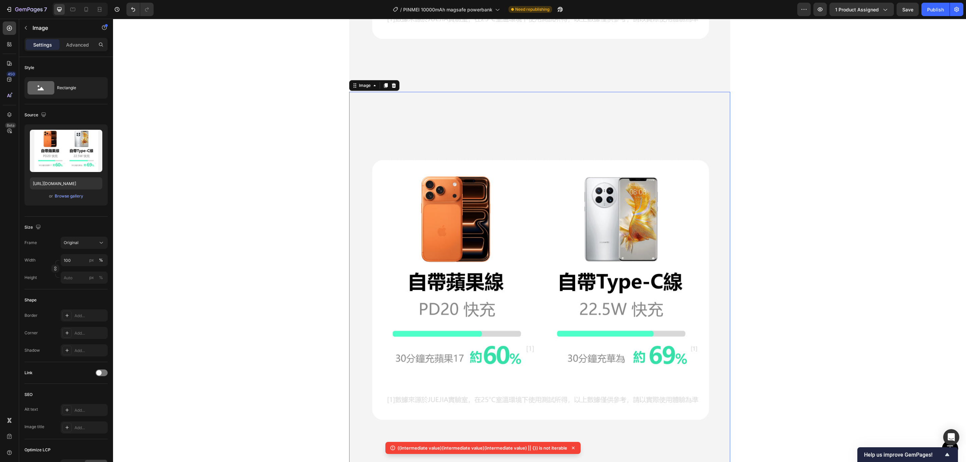
click at [439, 176] on img at bounding box center [539, 282] width 381 height 381
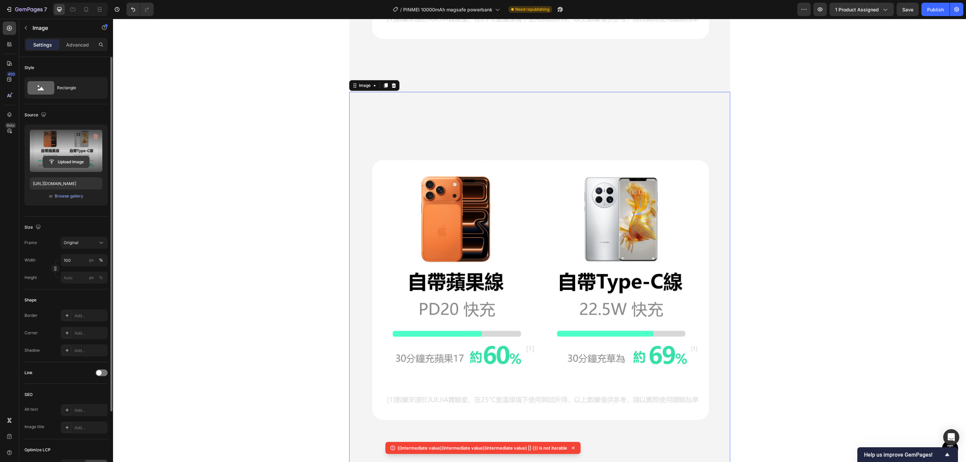
click at [71, 159] on input "file" at bounding box center [66, 161] width 46 height 11
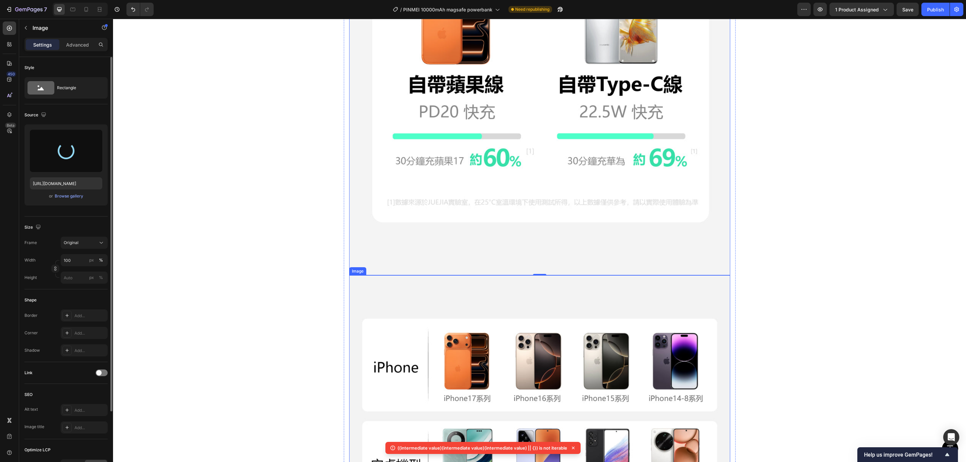
scroll to position [4873, 0]
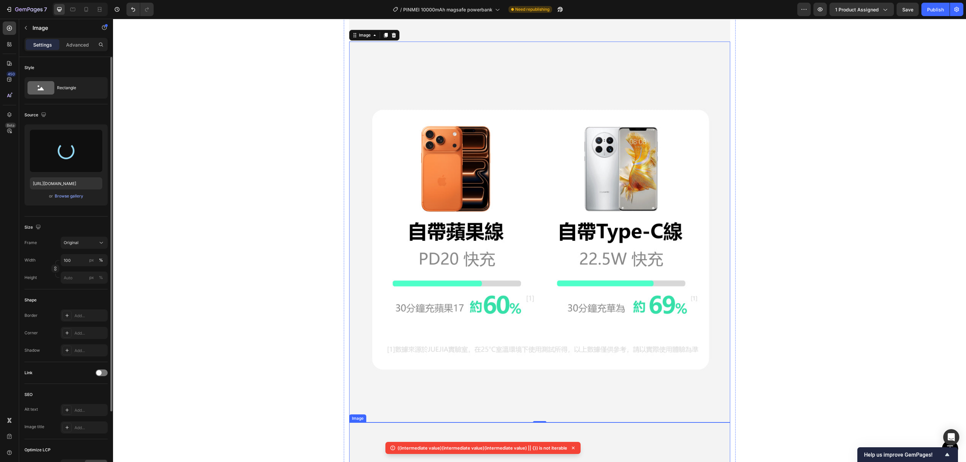
type input "[URL][DOMAIN_NAME]"
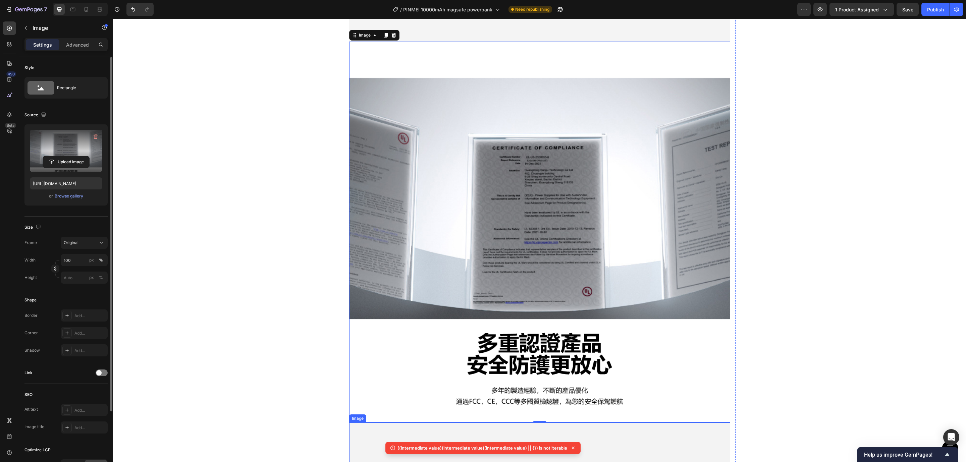
scroll to position [5225, 0]
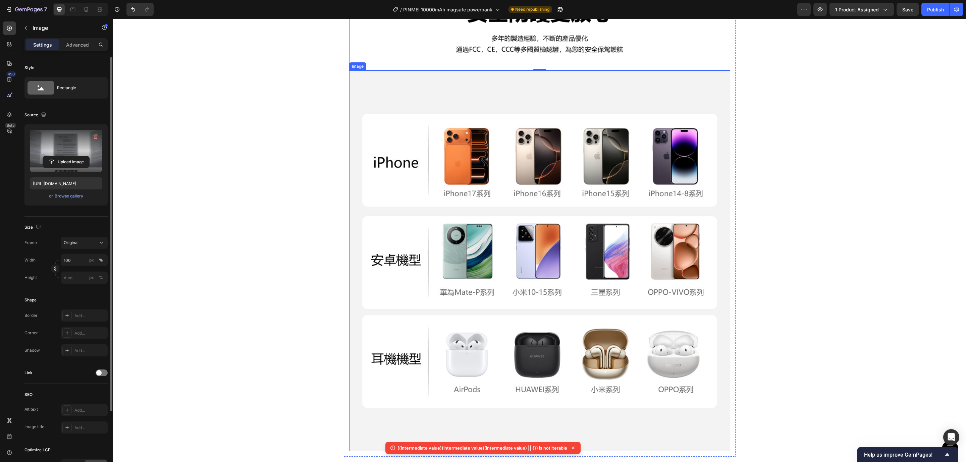
click at [488, 232] on img at bounding box center [539, 260] width 381 height 381
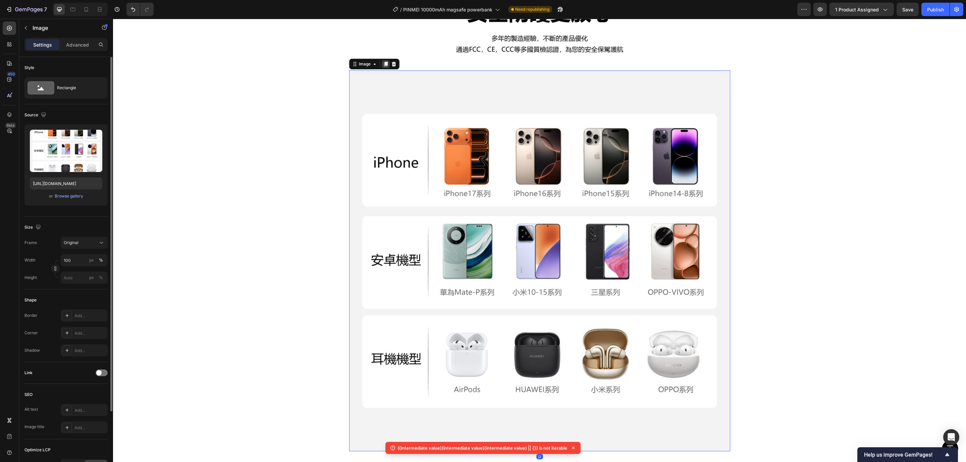
click at [382, 64] on div at bounding box center [386, 64] width 8 height 8
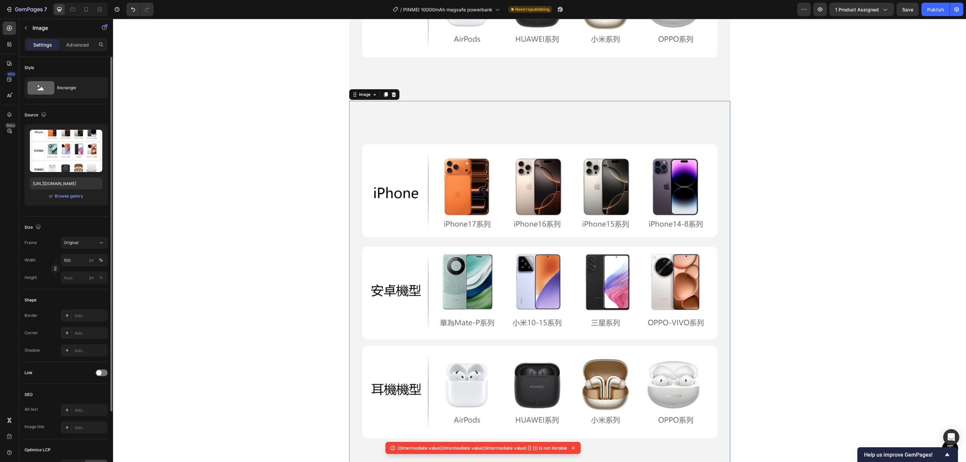
scroll to position [5635, 0]
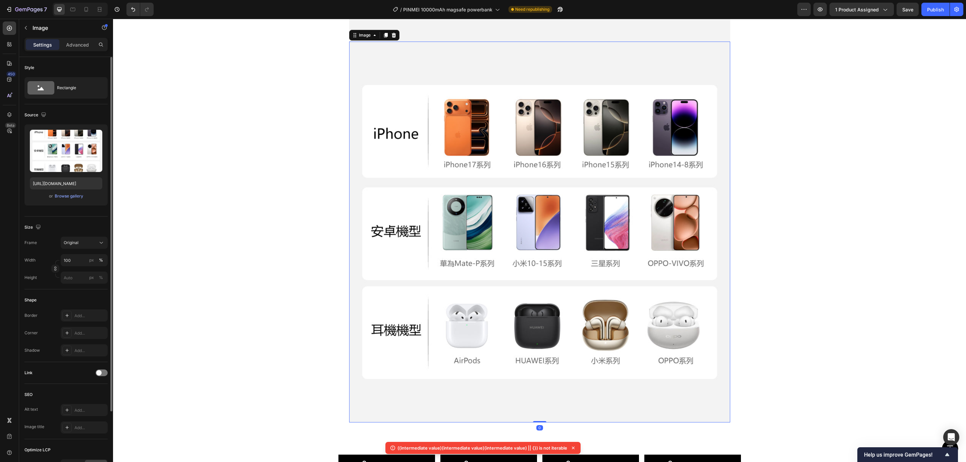
click at [447, 164] on img at bounding box center [539, 232] width 381 height 381
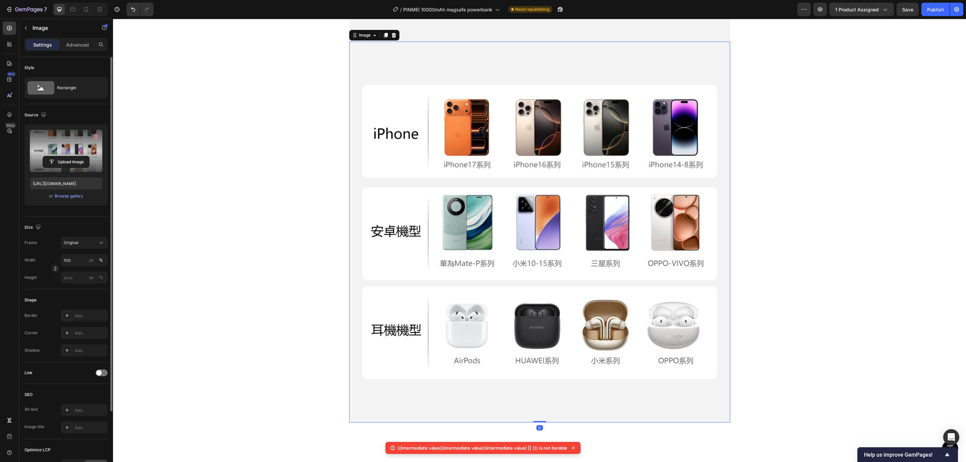
click at [71, 169] on label at bounding box center [66, 151] width 72 height 42
click at [71, 168] on input "file" at bounding box center [66, 161] width 46 height 11
type input "[URL][DOMAIN_NAME]"
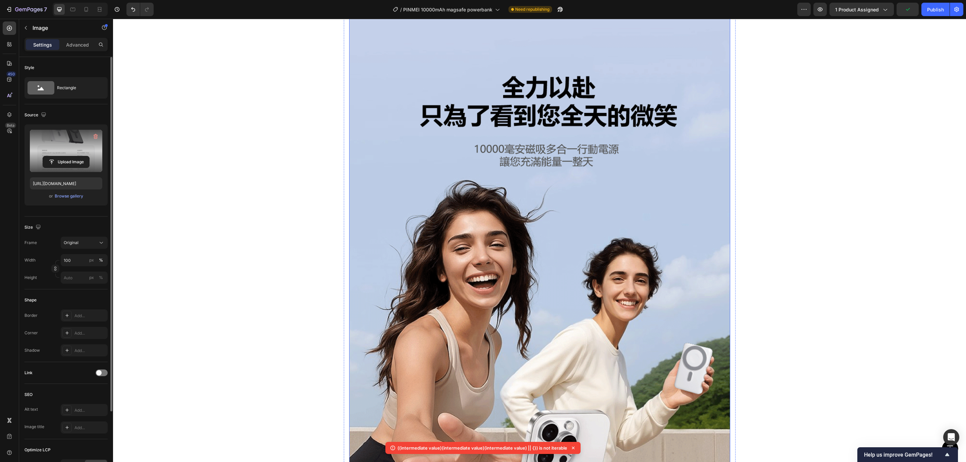
scroll to position [0, 0]
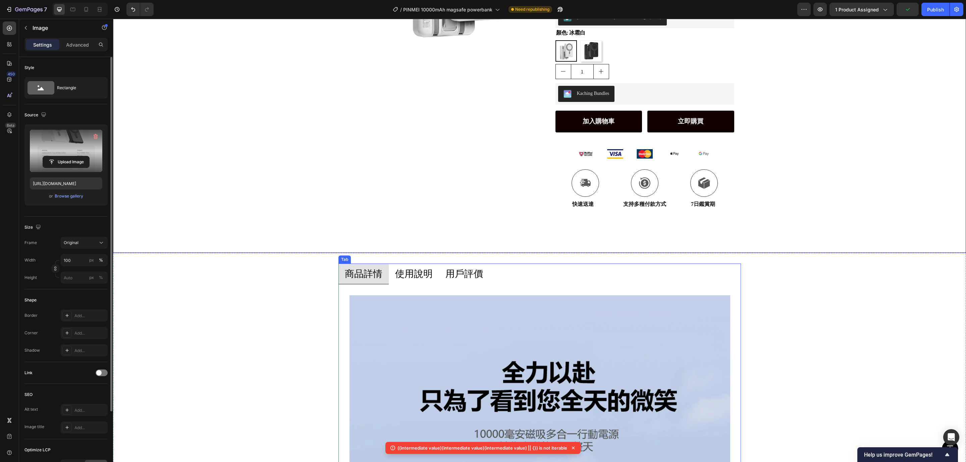
drag, startPoint x: 418, startPoint y: 284, endPoint x: 413, endPoint y: 273, distance: 12.0
click at [418, 284] on li "使用說明" at bounding box center [414, 274] width 50 height 21
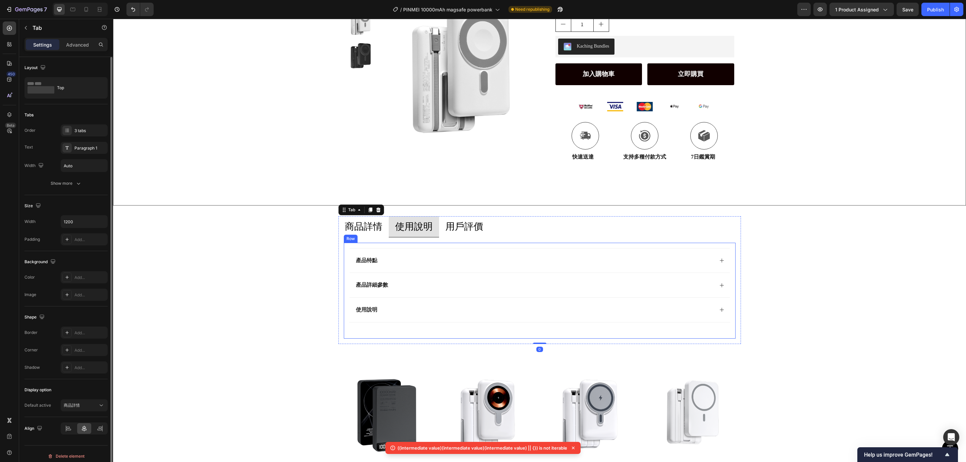
scroll to position [252, 0]
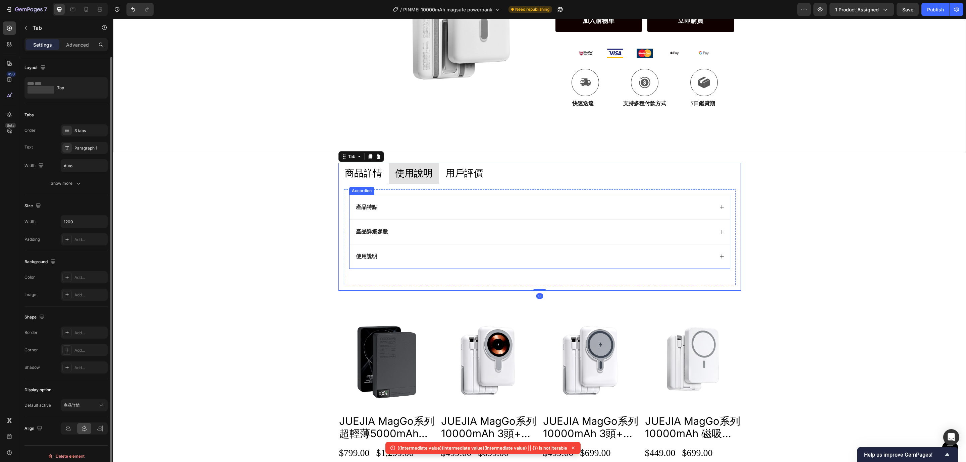
click at [457, 197] on div "產品特點" at bounding box center [540, 207] width 380 height 25
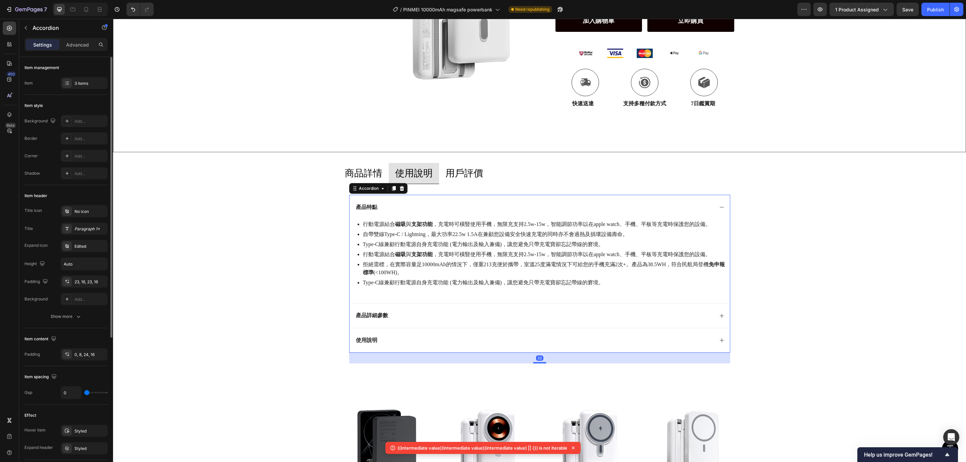
click at [441, 319] on div "產品詳細參數" at bounding box center [534, 315] width 359 height 9
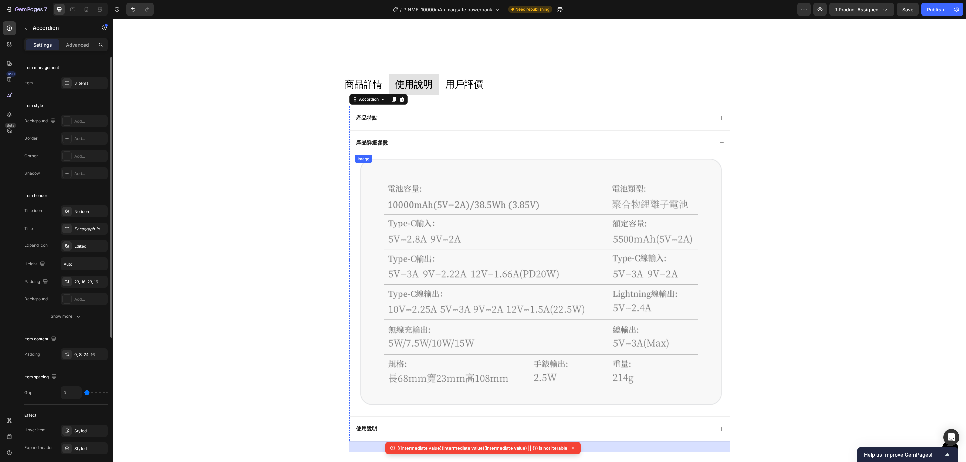
scroll to position [453, 0]
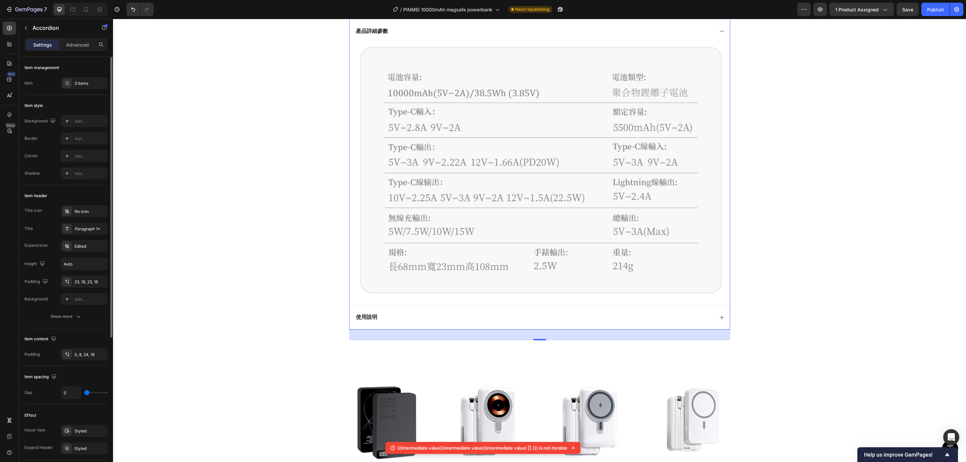
click at [415, 316] on div "使用說明" at bounding box center [534, 317] width 359 height 9
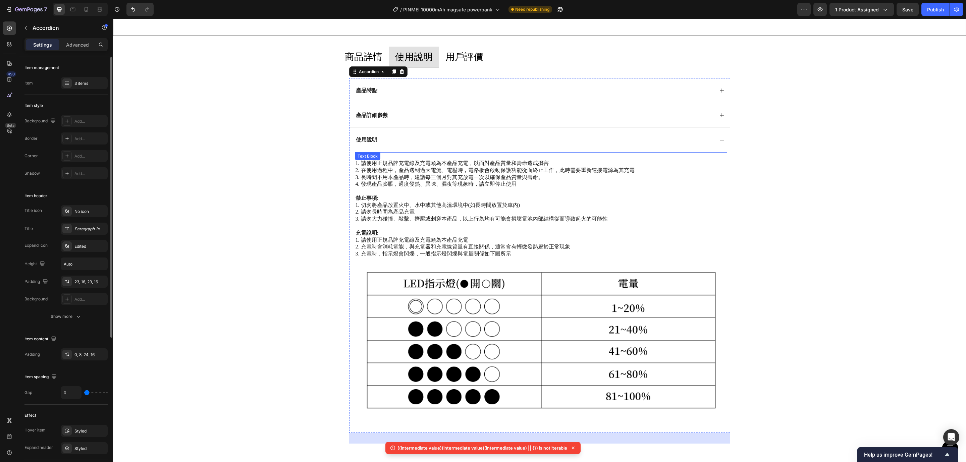
scroll to position [302, 0]
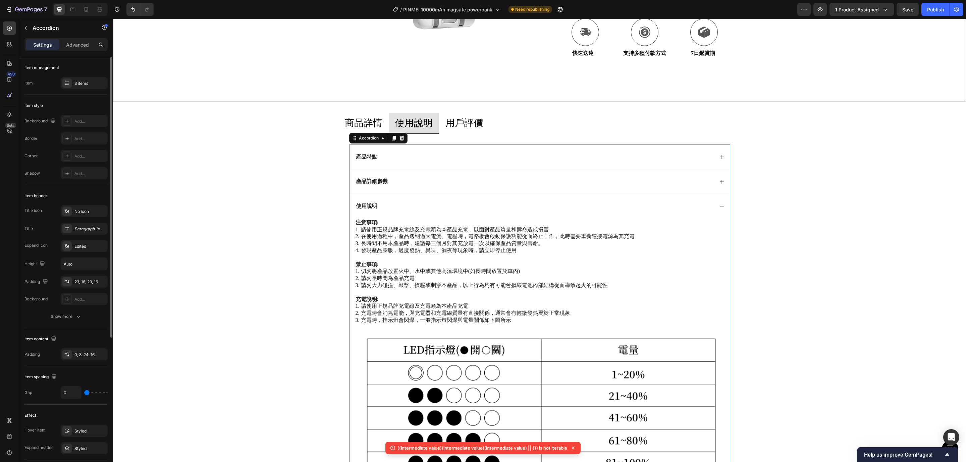
click at [439, 208] on div "使用說明" at bounding box center [534, 206] width 359 height 9
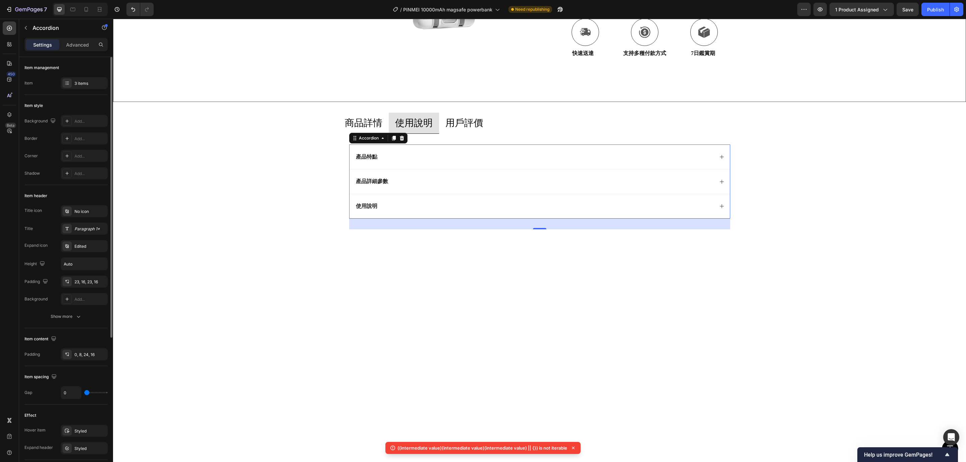
click at [412, 183] on div "產品詳細參數" at bounding box center [534, 181] width 359 height 9
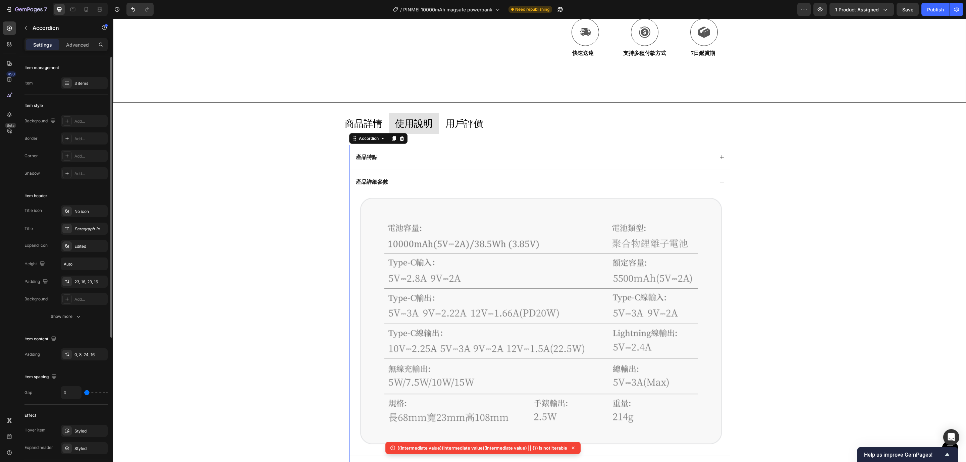
click at [434, 180] on div "產品詳細參數" at bounding box center [534, 182] width 359 height 9
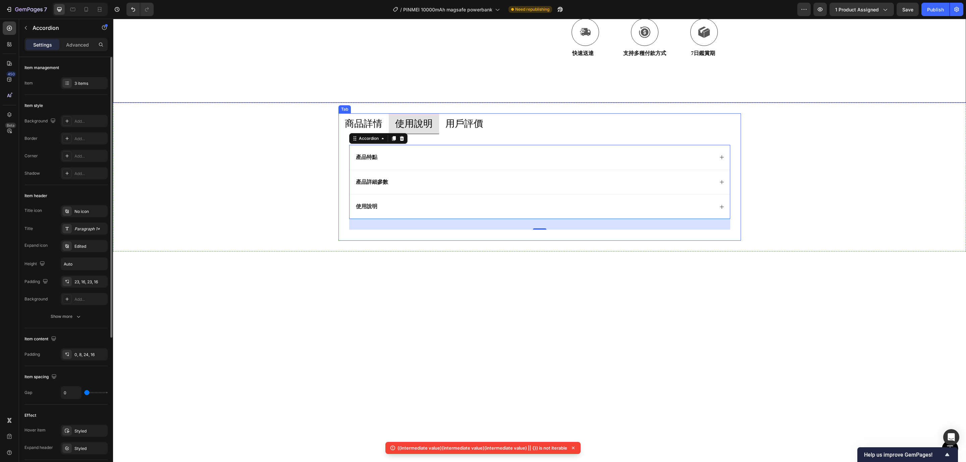
click at [360, 123] on p "商品詳情" at bounding box center [364, 123] width 38 height 13
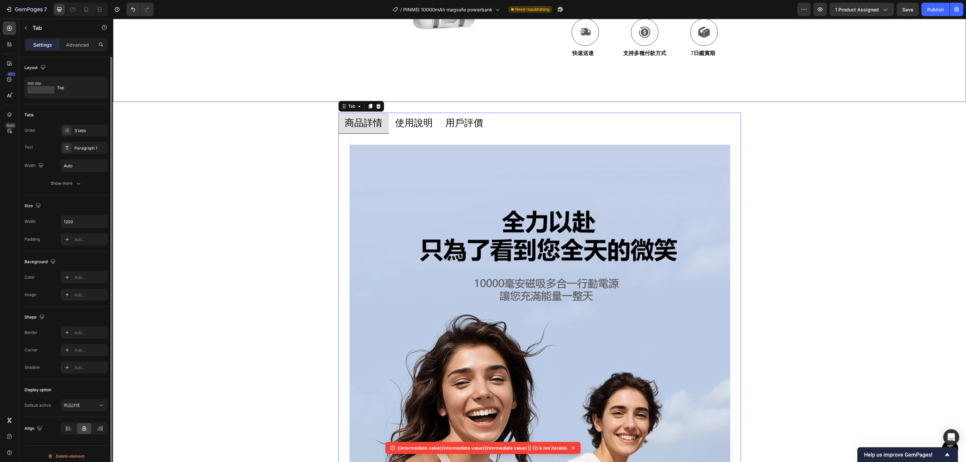
click at [416, 117] on p "使用說明" at bounding box center [414, 122] width 38 height 13
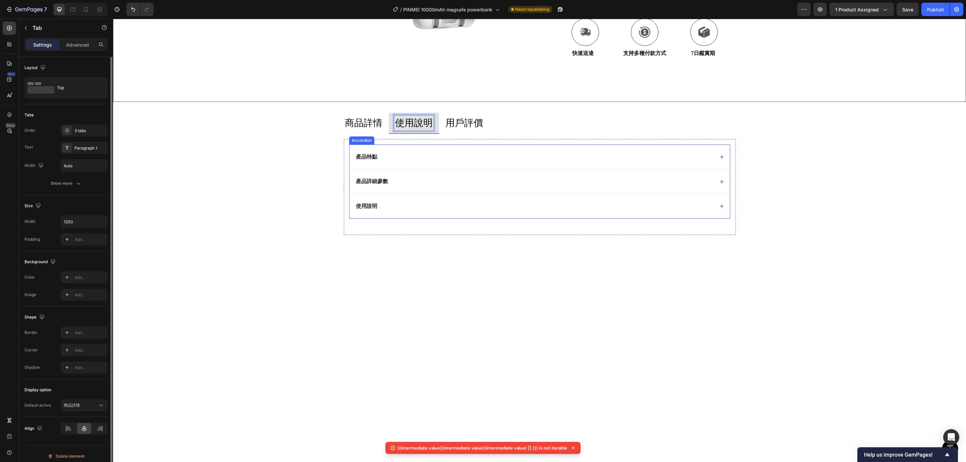
click at [439, 188] on div "產品詳細參數" at bounding box center [540, 181] width 380 height 25
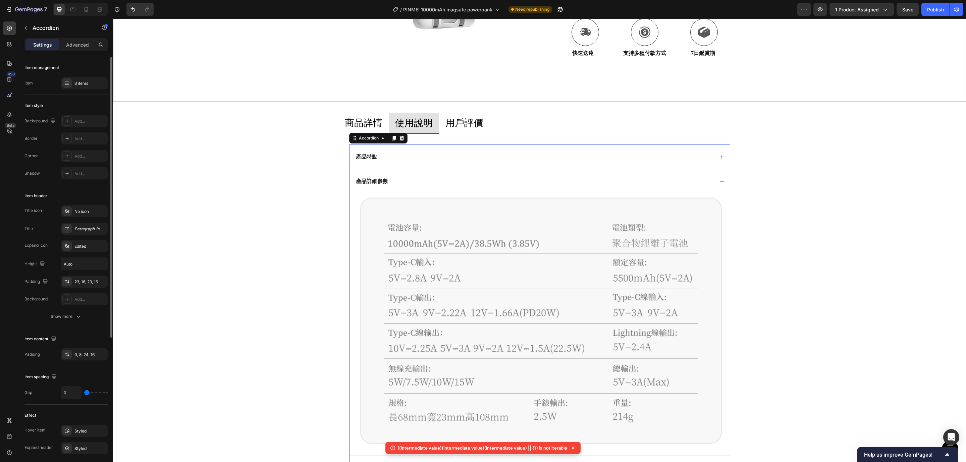
click at [451, 185] on div "產品詳細參數" at bounding box center [534, 181] width 359 height 9
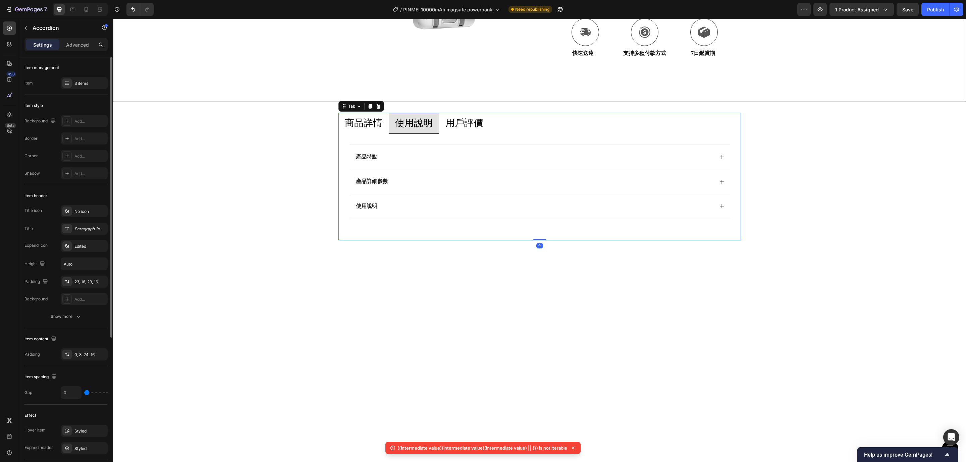
click at [357, 125] on p "商品詳情" at bounding box center [364, 122] width 38 height 13
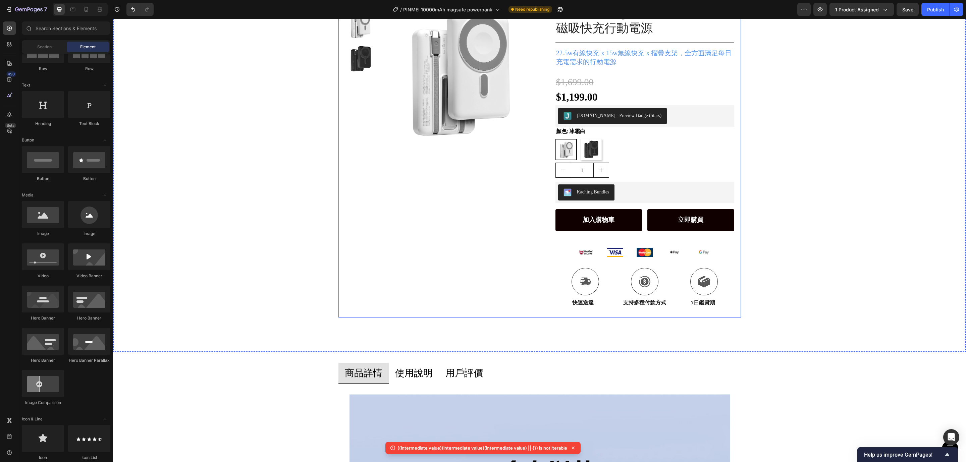
scroll to position [201, 0]
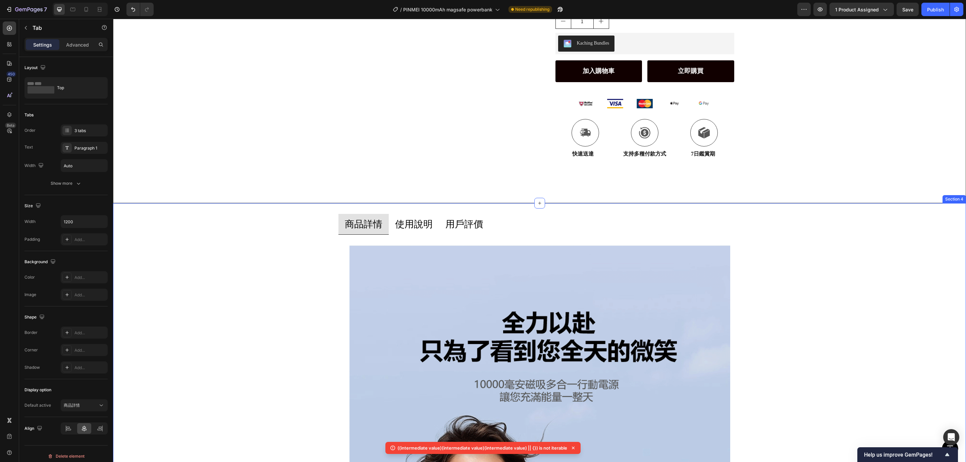
click at [409, 219] on p "使用說明" at bounding box center [414, 224] width 38 height 13
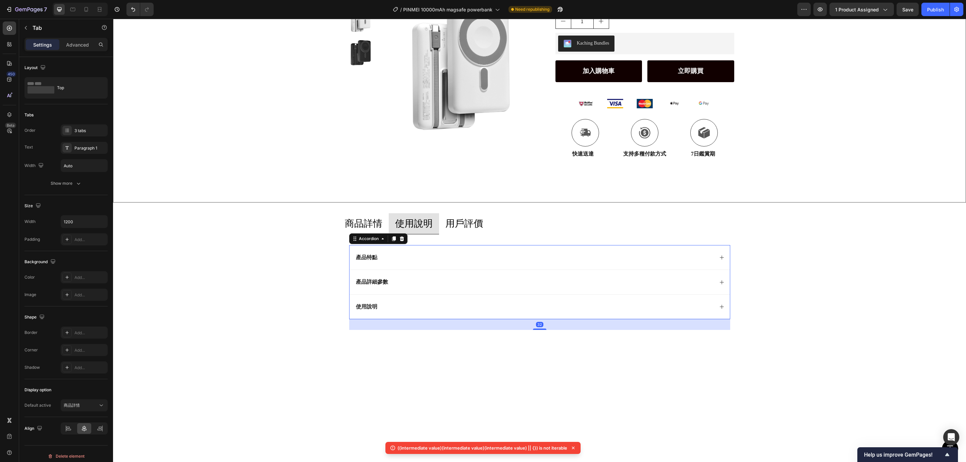
click at [439, 281] on div "產品詳細參數" at bounding box center [534, 282] width 359 height 9
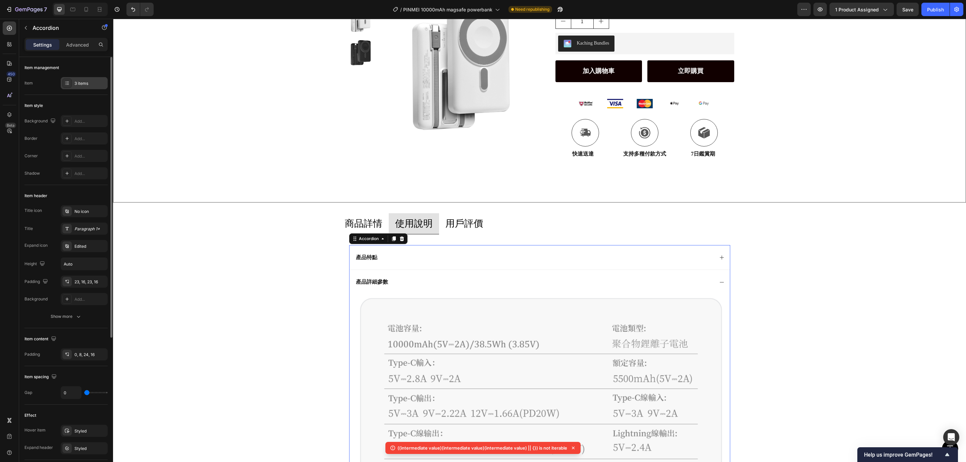
click at [78, 80] on div "3 items" at bounding box center [84, 83] width 47 height 12
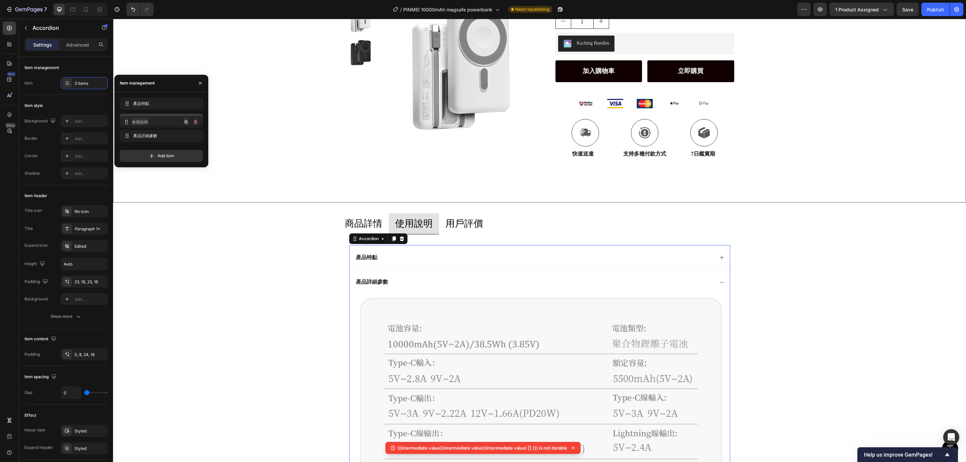
drag, startPoint x: 144, startPoint y: 130, endPoint x: 144, endPoint y: 116, distance: 14.1
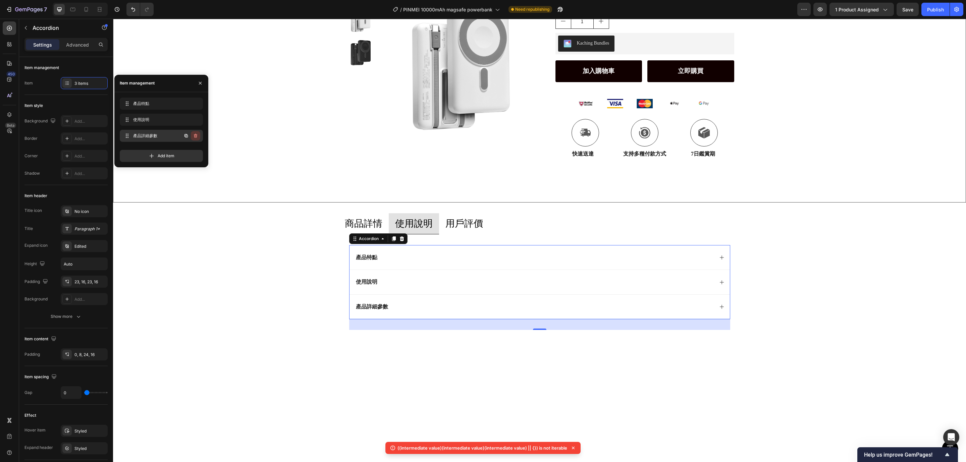
click at [198, 133] on icon "button" at bounding box center [195, 135] width 5 height 5
click at [193, 133] on div "Delete" at bounding box center [191, 136] width 12 height 6
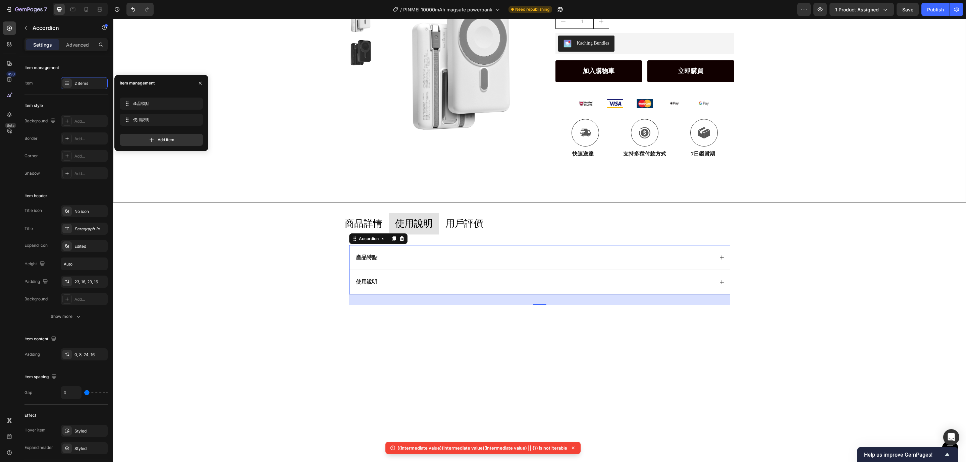
click at [244, 314] on div "商品詳情 使用說明 用戶評價 Image Image Image Image Image Image Image Image Image Image Imag…" at bounding box center [539, 264] width 853 height 103
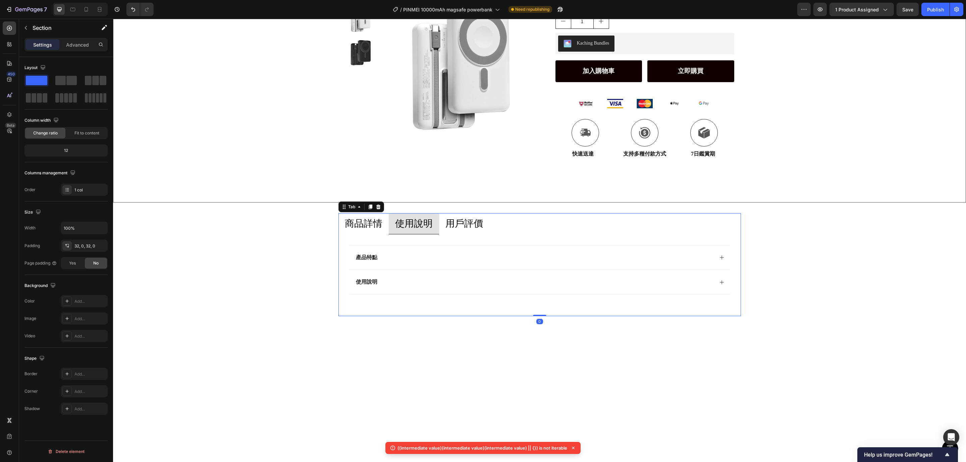
click at [459, 227] on p "用戶評價" at bounding box center [464, 223] width 38 height 13
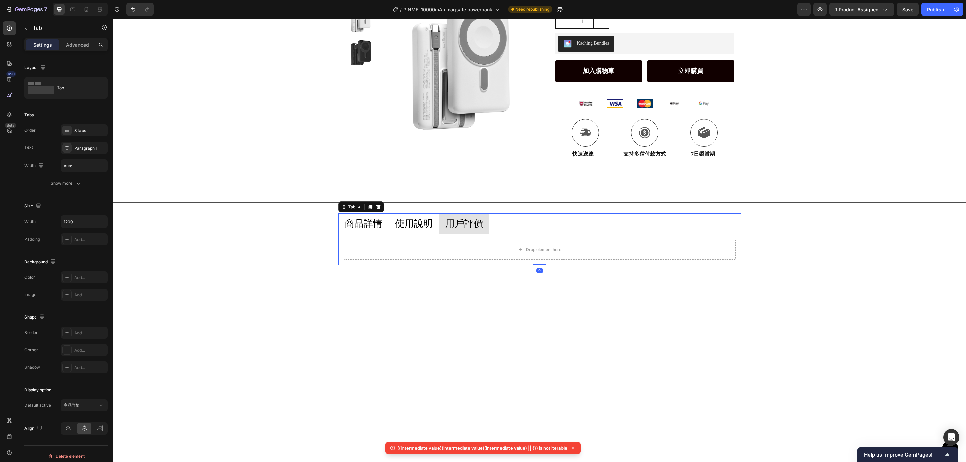
click at [414, 223] on p "使用說明" at bounding box center [414, 223] width 38 height 13
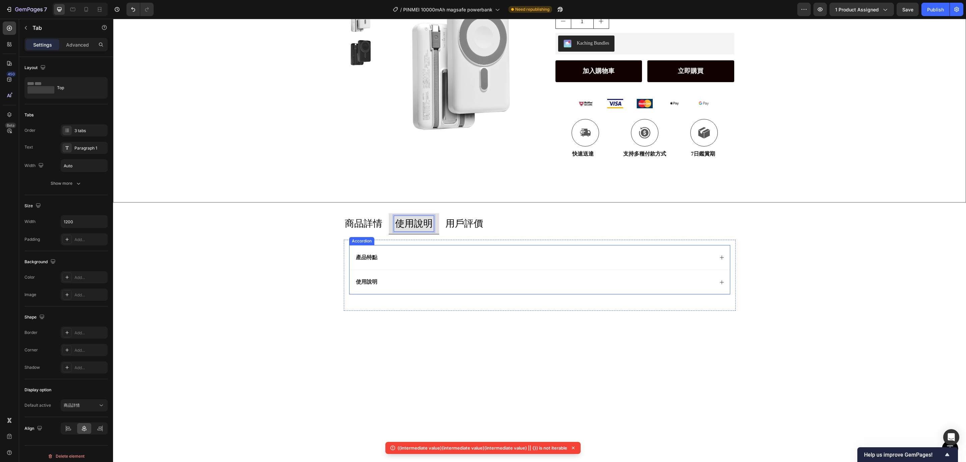
click at [391, 260] on div "產品特點" at bounding box center [534, 257] width 359 height 9
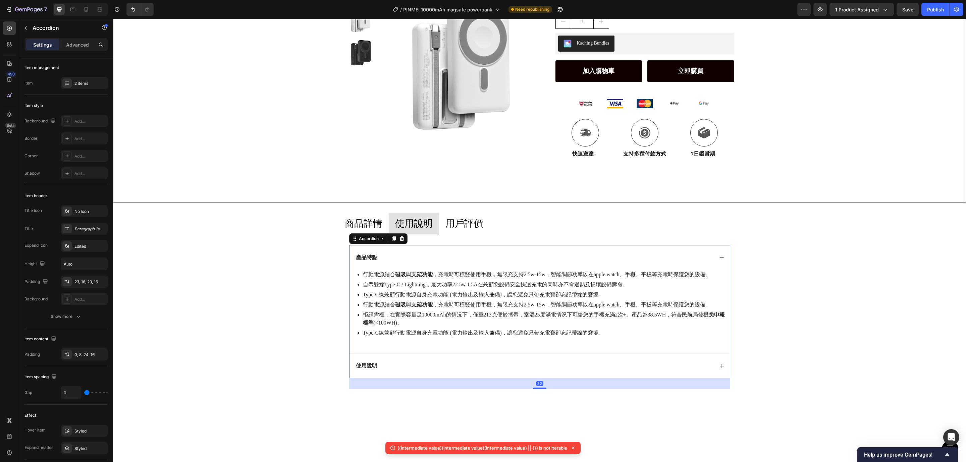
click at [409, 256] on div "產品特點" at bounding box center [534, 257] width 359 height 9
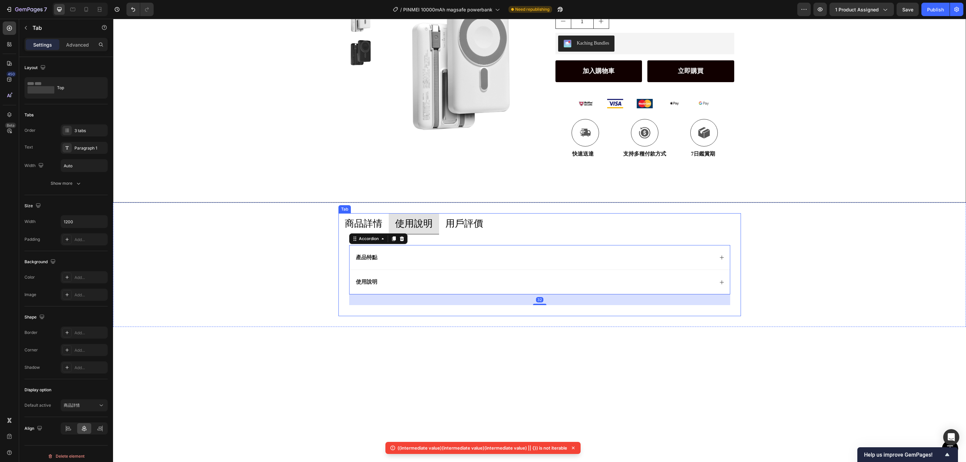
click at [464, 223] on p "用戶評價" at bounding box center [464, 223] width 38 height 13
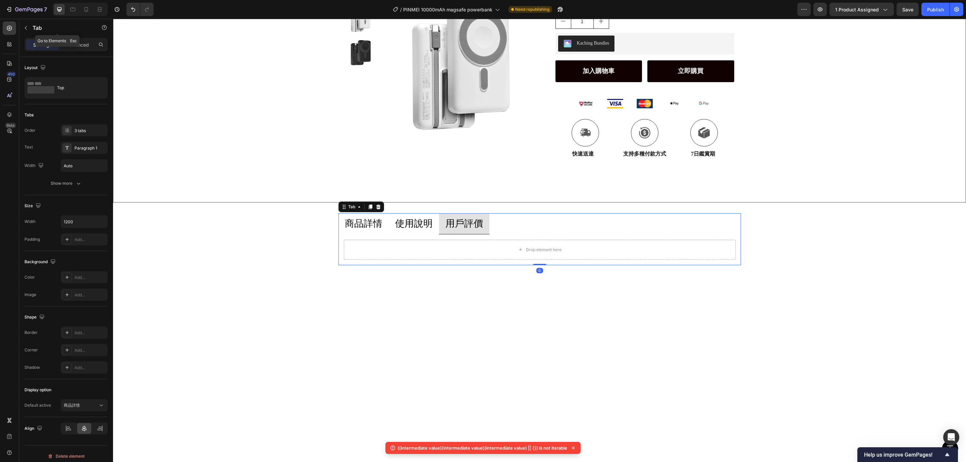
click at [28, 18] on div "7 Version history / PINMEI 10000mAh magsafe powerbank Need republishing Preview…" at bounding box center [483, 9] width 966 height 19
click at [28, 23] on button "button" at bounding box center [25, 27] width 11 height 11
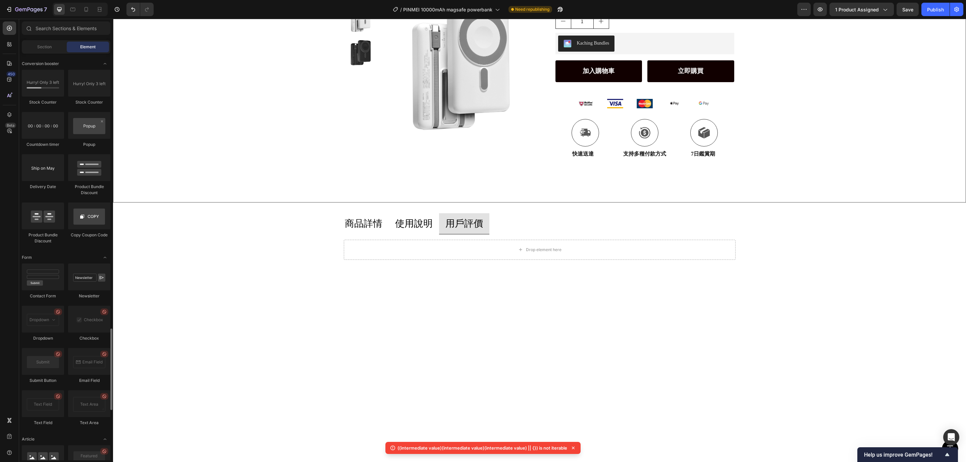
scroll to position [1073, 0]
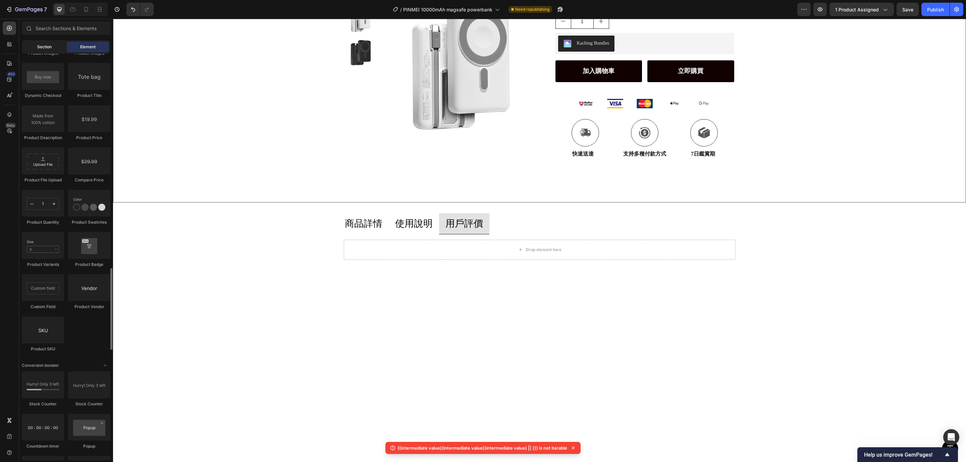
click at [43, 50] on div "Section" at bounding box center [44, 47] width 42 height 11
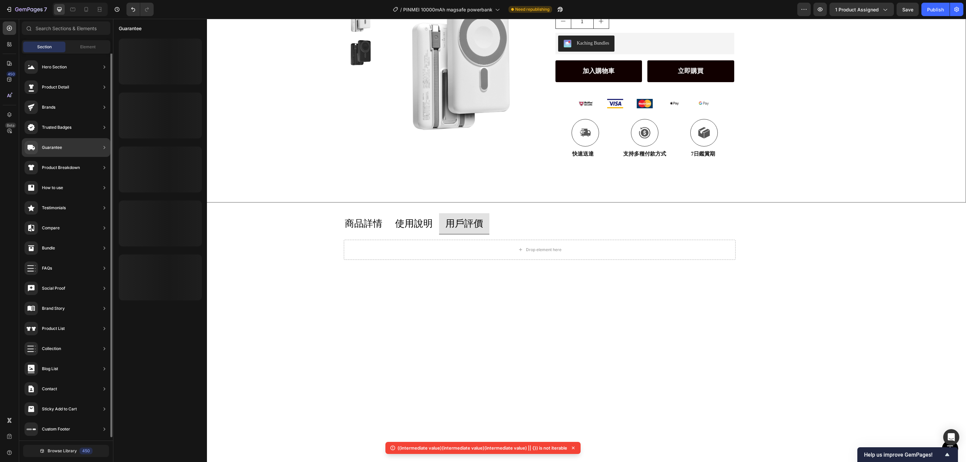
scroll to position [0, 0]
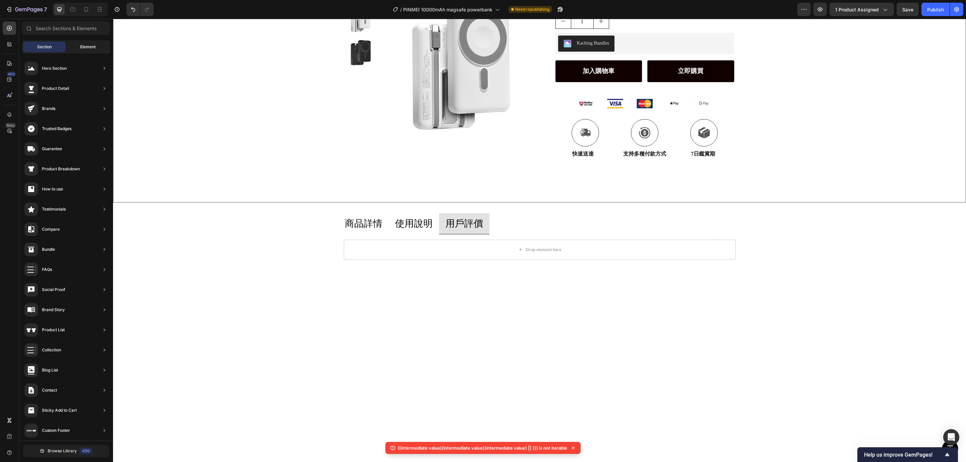
click at [91, 44] on span "Element" at bounding box center [87, 47] width 15 height 6
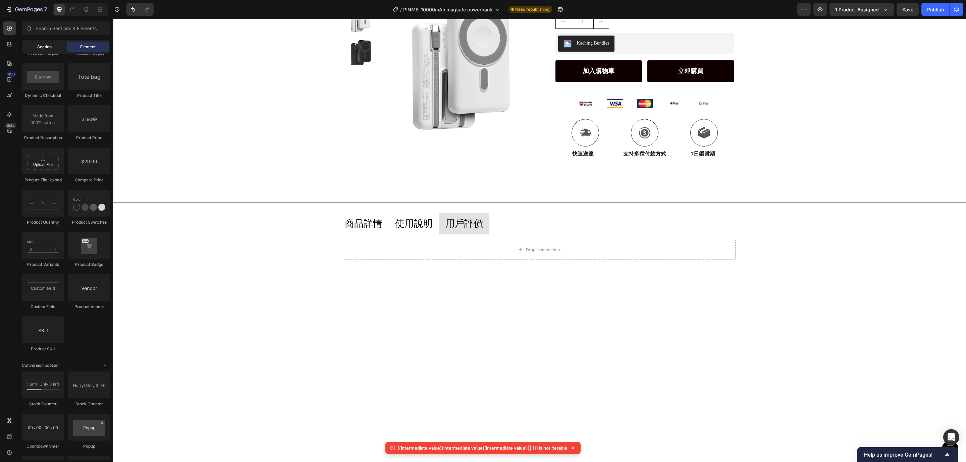
click at [48, 46] on span "Section" at bounding box center [44, 47] width 14 height 6
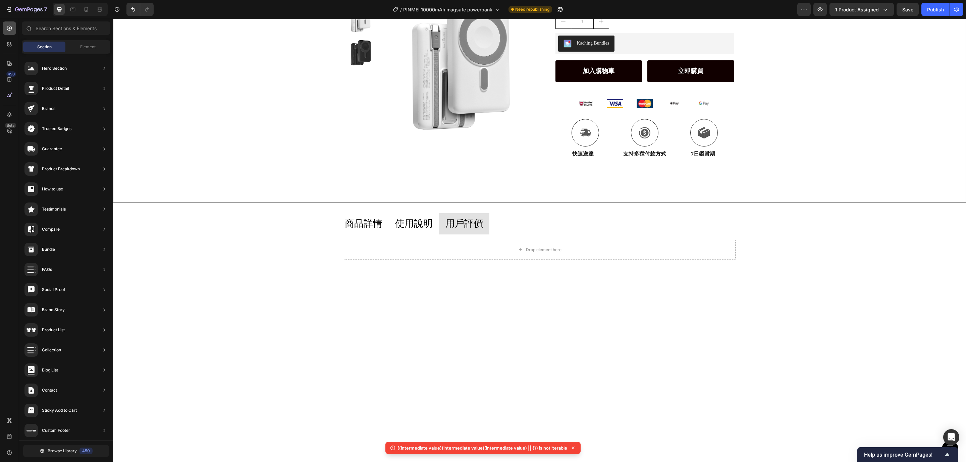
click at [7, 34] on div at bounding box center [9, 27] width 13 height 13
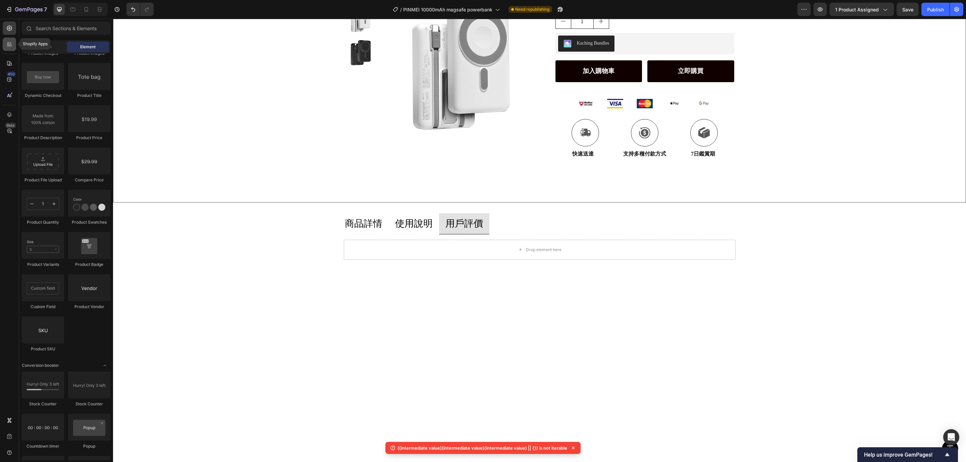
click at [8, 43] on icon at bounding box center [9, 44] width 7 height 7
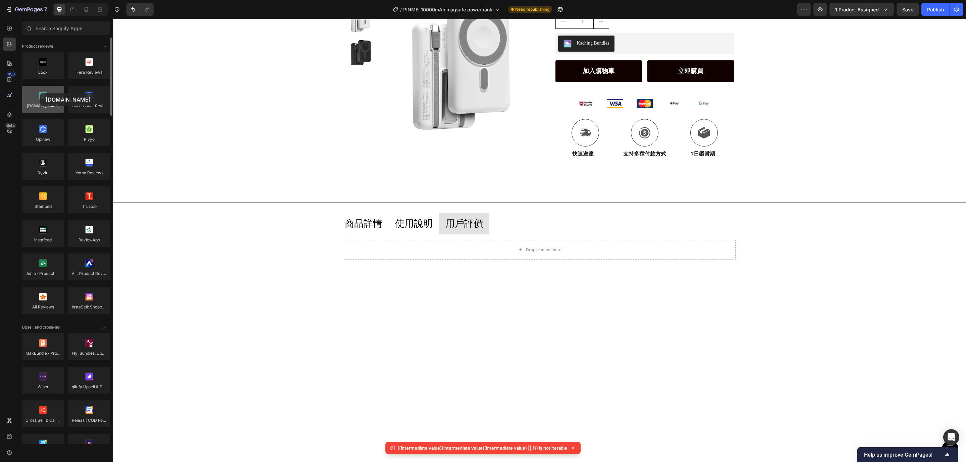
click at [40, 93] on div at bounding box center [43, 99] width 42 height 27
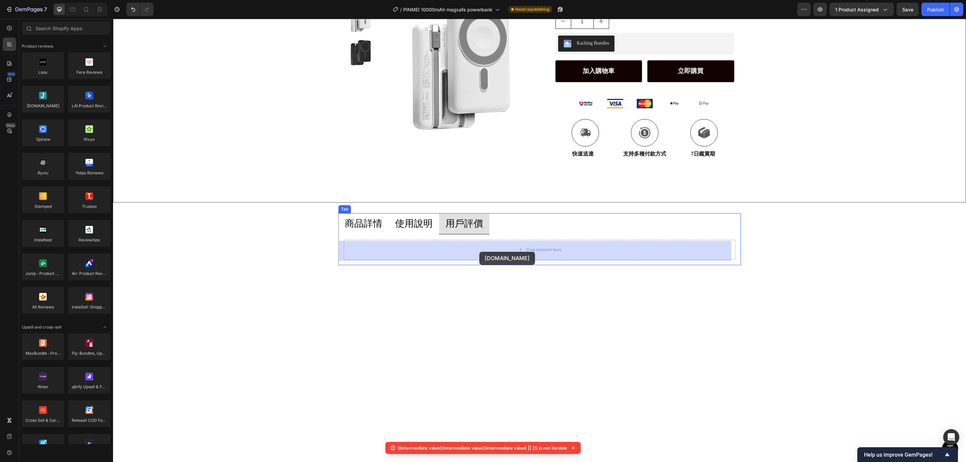
drag, startPoint x: 156, startPoint y: 120, endPoint x: 479, endPoint y: 252, distance: 348.7
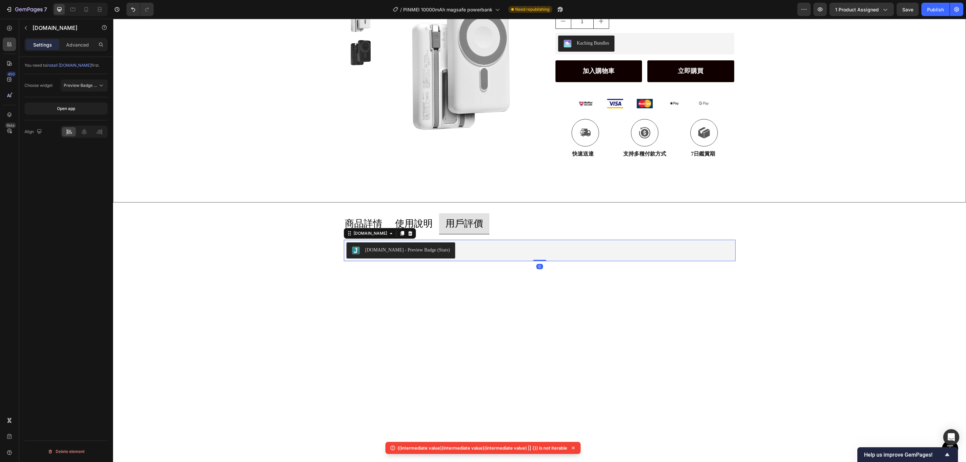
click at [399, 250] on div "[DOMAIN_NAME] - Preview Badge (Stars)" at bounding box center [407, 250] width 85 height 7
click at [86, 85] on span "Preview Badge (Stars)" at bounding box center [85, 85] width 43 height 5
click at [83, 116] on span "Review Widget" at bounding box center [69, 115] width 29 height 6
click at [88, 83] on span "Review Widget" at bounding box center [78, 85] width 29 height 5
click at [86, 128] on span "Reviews Carousel" at bounding box center [72, 128] width 34 height 6
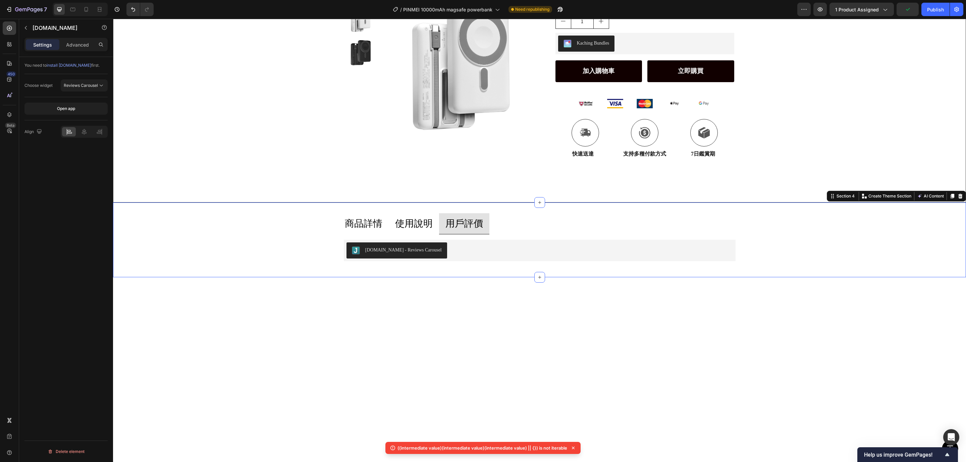
click at [276, 255] on div "商品詳情 使用說明 用戶評價 Image Image Image Image Image Image Image Image Image Image Imag…" at bounding box center [539, 239] width 853 height 53
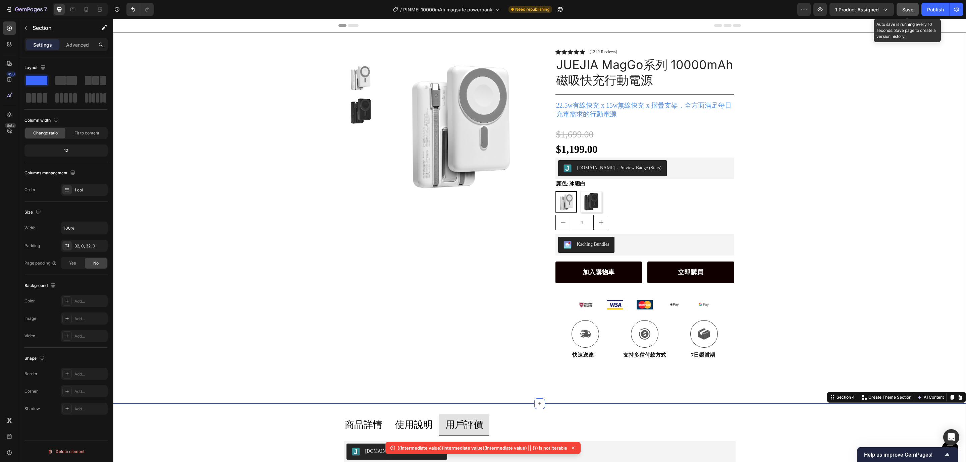
click at [715, 5] on button "Save" at bounding box center [908, 9] width 22 height 13
click at [715, 7] on div "Publish" at bounding box center [935, 9] width 17 height 7
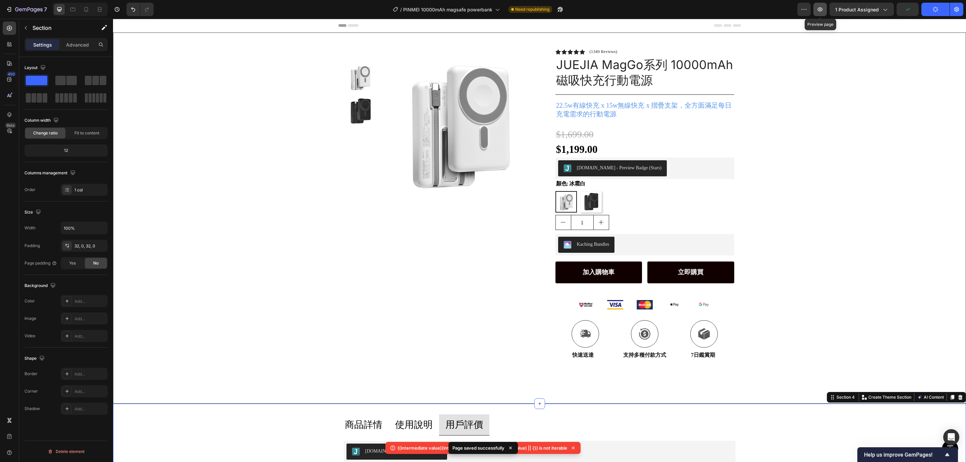
click at [715, 6] on icon "button" at bounding box center [820, 9] width 7 height 7
click at [578, 53] on div "Product Title" at bounding box center [570, 52] width 27 height 6
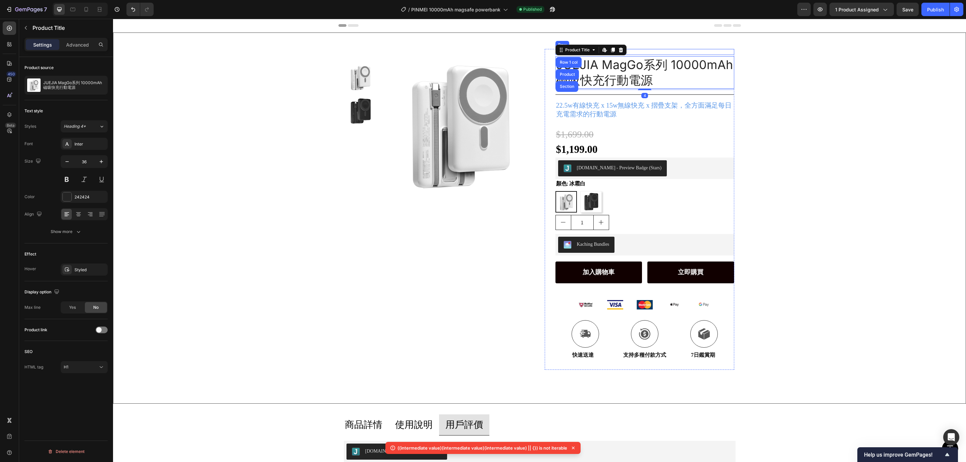
click at [646, 48] on div "Product Images Row Icon Icon Icon Icon Icon Icon List (1349 Reviews) Text Block…" at bounding box center [539, 201] width 402 height 337
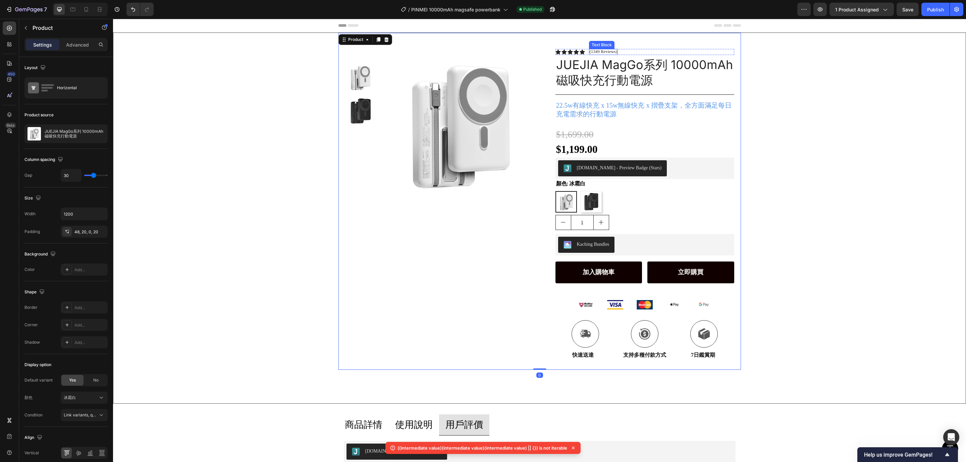
click at [614, 52] on p "(1349 Reviews)" at bounding box center [604, 51] width 28 height 5
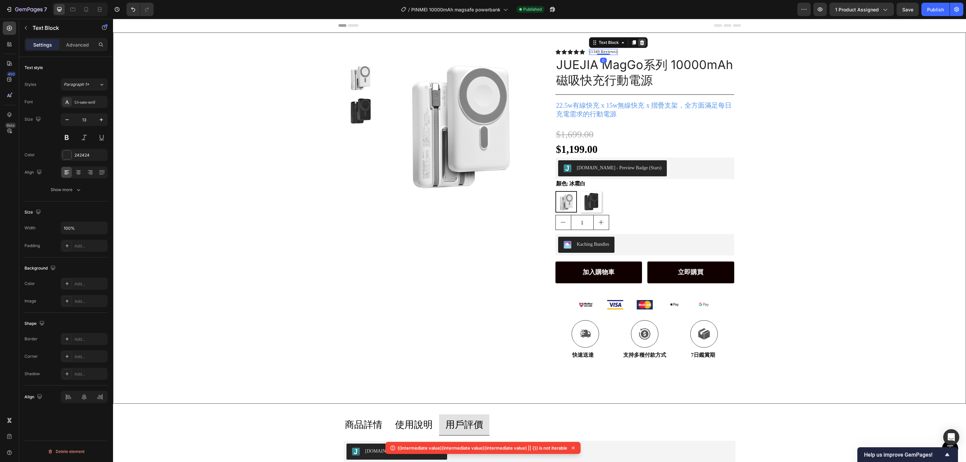
click at [639, 45] on icon at bounding box center [641, 42] width 5 height 5
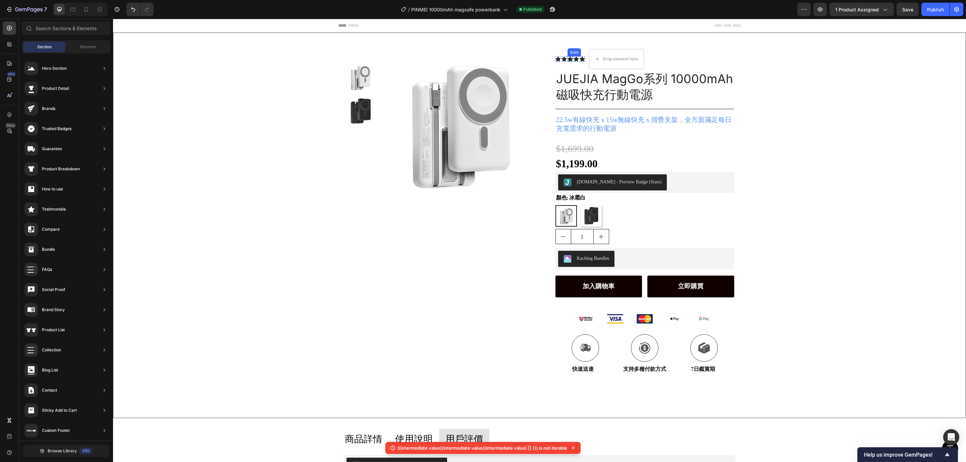
click at [568, 61] on div "Icon" at bounding box center [570, 58] width 5 height 5
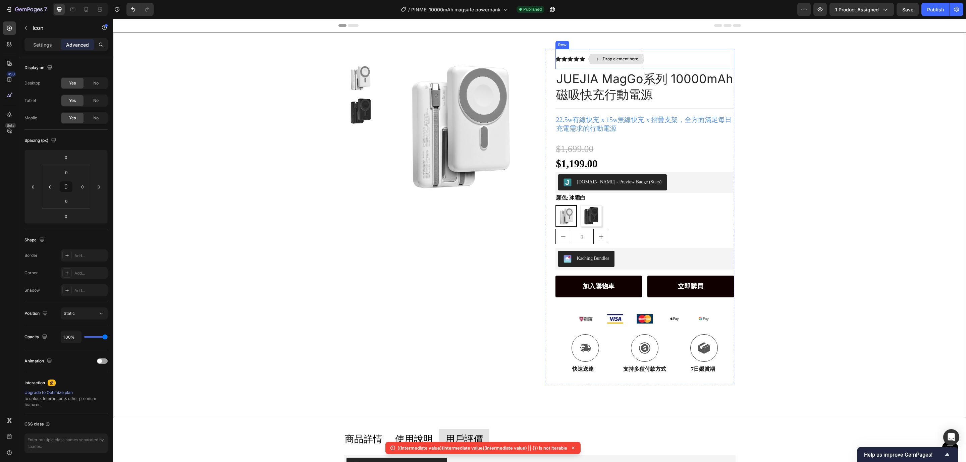
click at [637, 59] on div "Drop element here" at bounding box center [616, 59] width 54 height 11
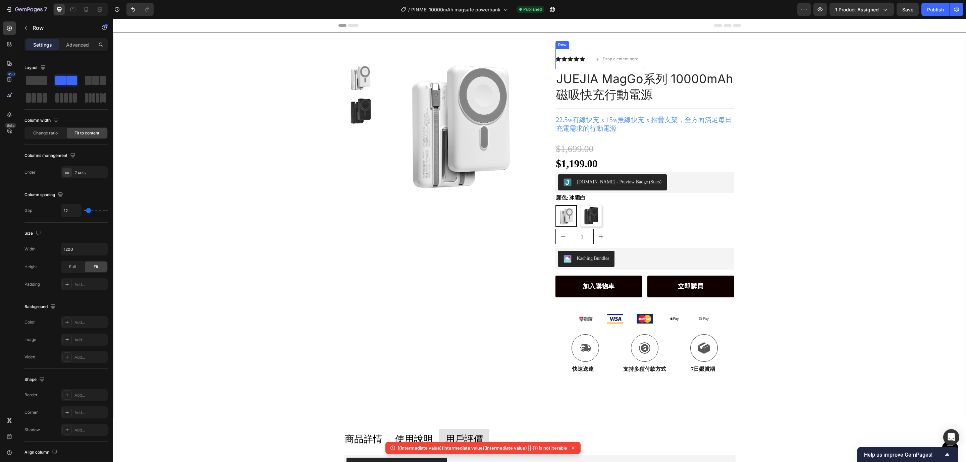
click at [679, 55] on div "Icon Icon Icon Icon Icon Icon List Drop element here Row" at bounding box center [644, 59] width 179 height 20
drag, startPoint x: 597, startPoint y: 44, endPoint x: 594, endPoint y: 43, distance: 3.8
click at [596, 44] on div "Row" at bounding box center [578, 42] width 47 height 11
click at [594, 42] on icon at bounding box center [596, 42] width 4 height 5
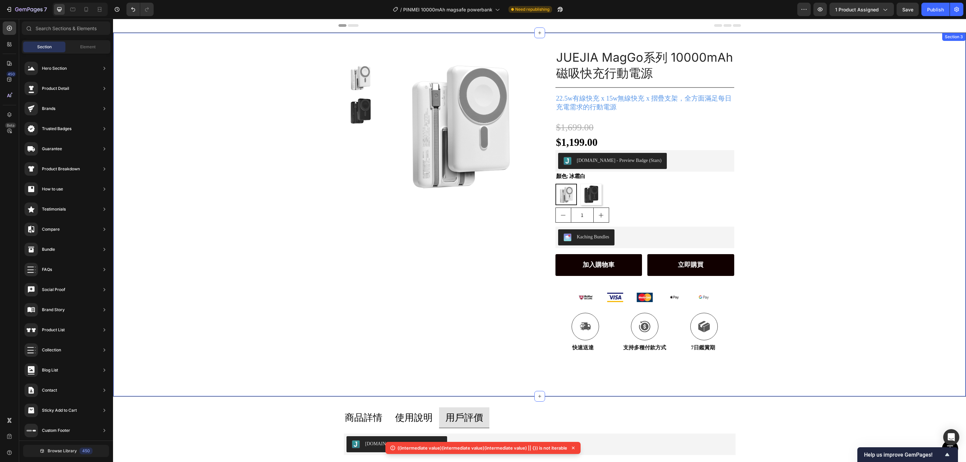
click at [715, 162] on div "Product Images Row JUEJIA MagGo系列 10000mAh 磁吸快充行動電源 Product Title Title Line 22…" at bounding box center [539, 198] width 852 height 330
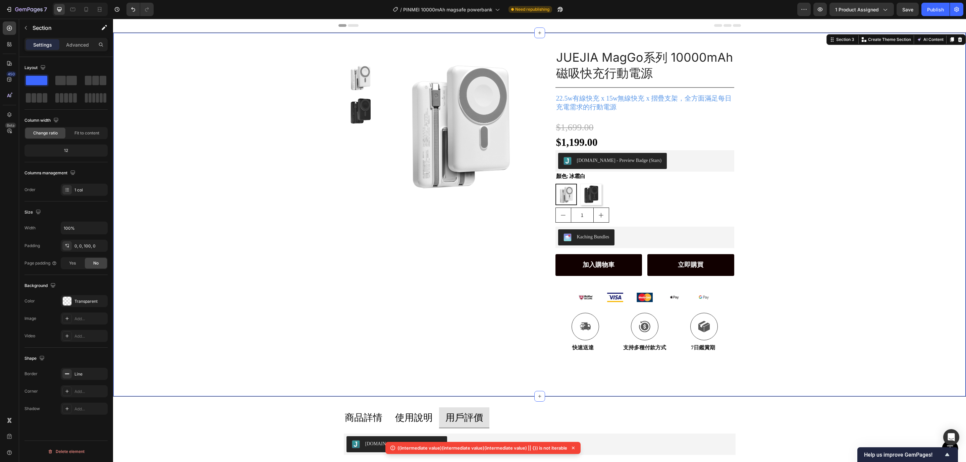
drag, startPoint x: 738, startPoint y: 13, endPoint x: 740, endPoint y: 4, distance: 8.9
click at [715, 13] on div "/ PINMEI 10000mAh magsafe powerbank Need republishing" at bounding box center [478, 9] width 638 height 13
click at [715, 11] on div "/ PINMEI 10000mAh magsafe powerbank Need republishing" at bounding box center [478, 9] width 638 height 13
